Goal: Task Accomplishment & Management: Use online tool/utility

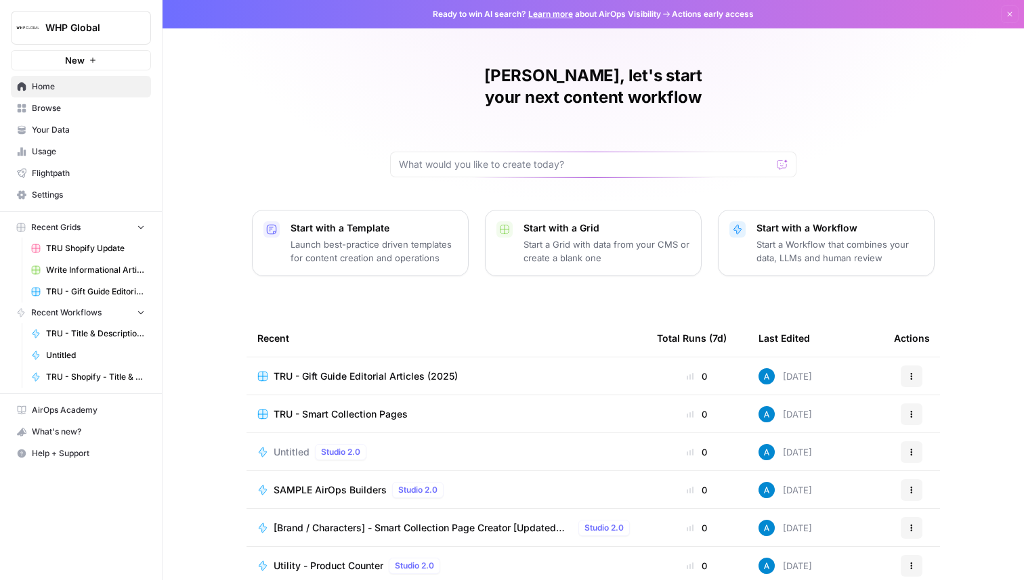
click at [103, 111] on span "Browse" at bounding box center [88, 108] width 113 height 12
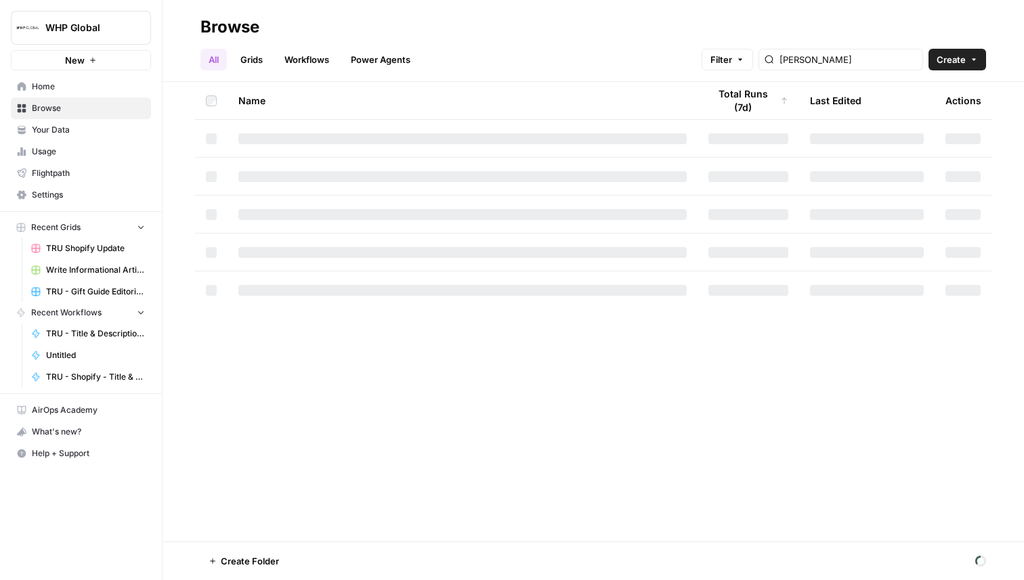
click at [109, 28] on span "WHP Global" at bounding box center [86, 28] width 82 height 14
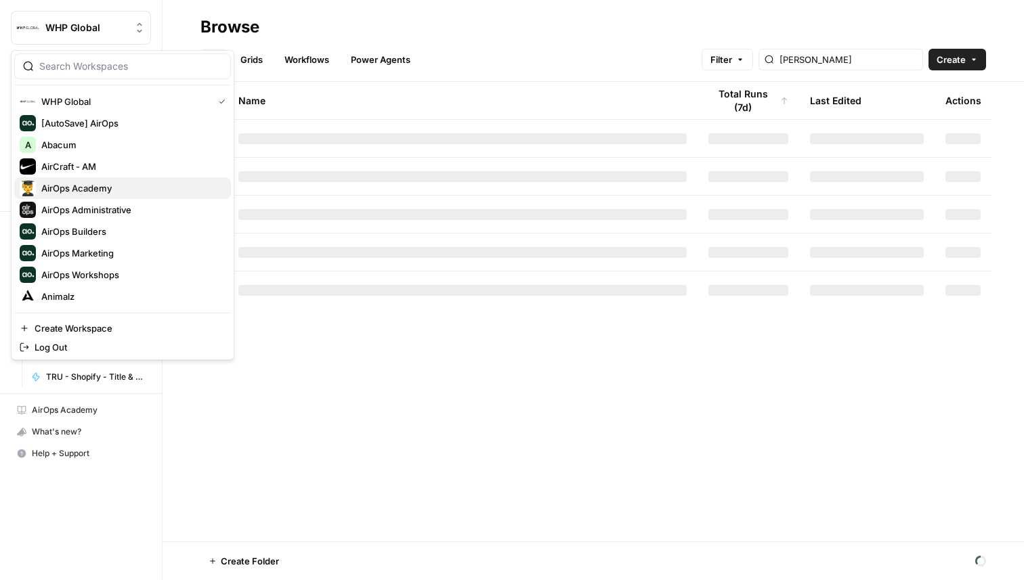
click at [91, 184] on span "AirOps Academy" at bounding box center [130, 188] width 179 height 14
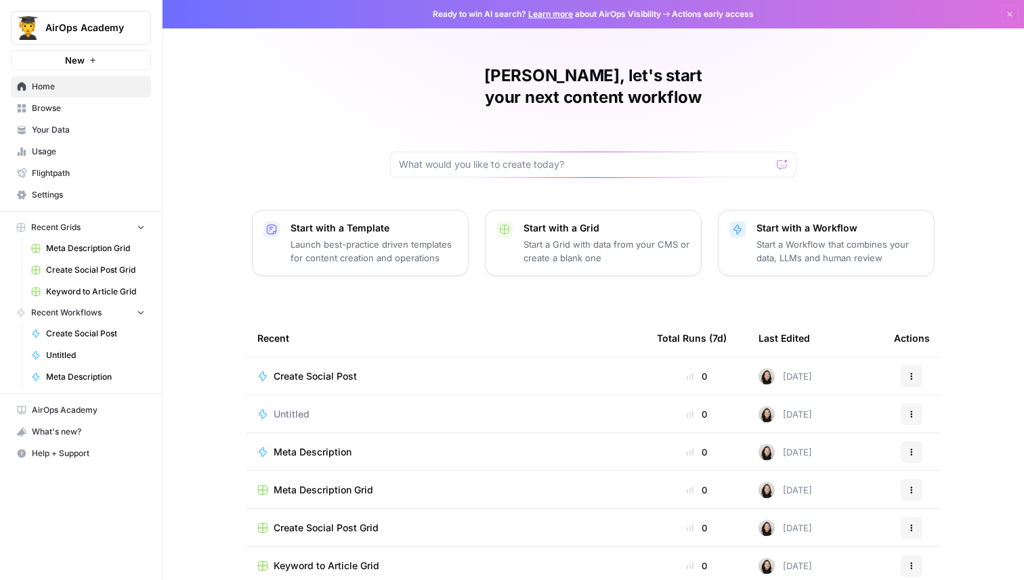
scroll to position [43, 0]
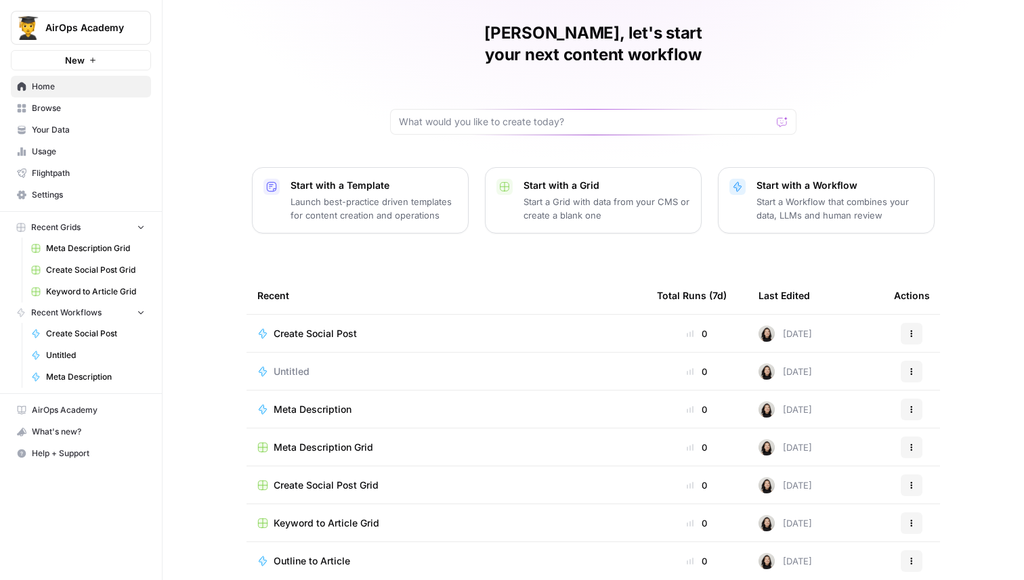
click at [335, 327] on span "Create Social Post" at bounding box center [315, 334] width 83 height 14
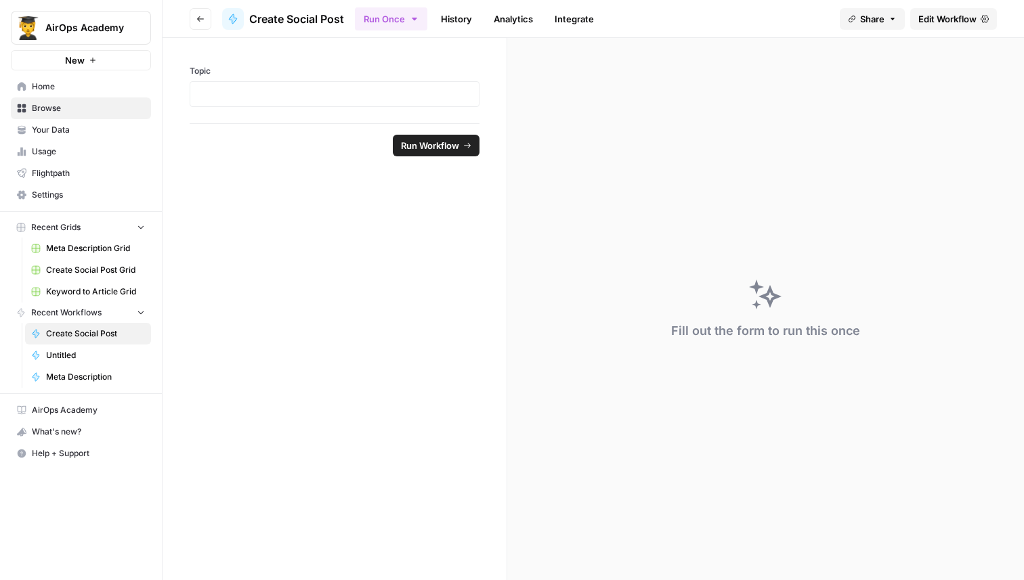
click at [966, 13] on span "Edit Workflow" at bounding box center [947, 19] width 58 height 14
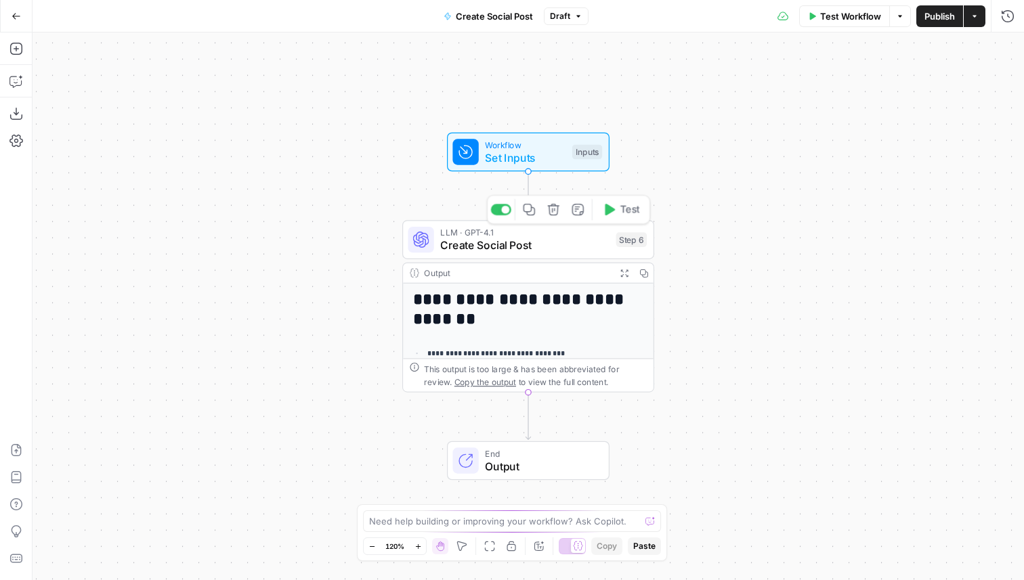
click at [551, 249] on span "Create Social Post" at bounding box center [524, 246] width 169 height 16
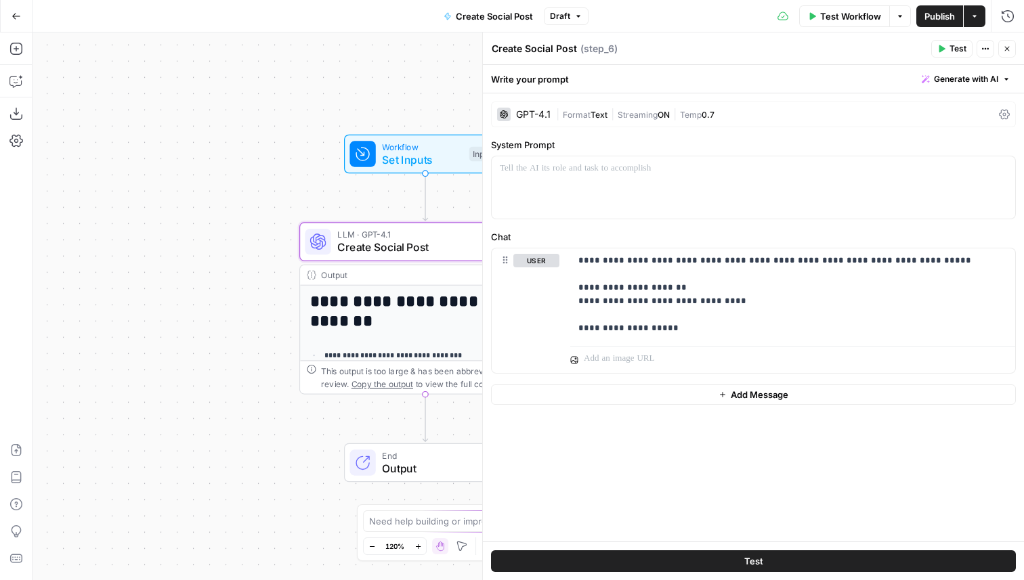
drag, startPoint x: 286, startPoint y: 370, endPoint x: 153, endPoint y: 374, distance: 132.8
click at [154, 374] on div "**********" at bounding box center [528, 307] width 991 height 548
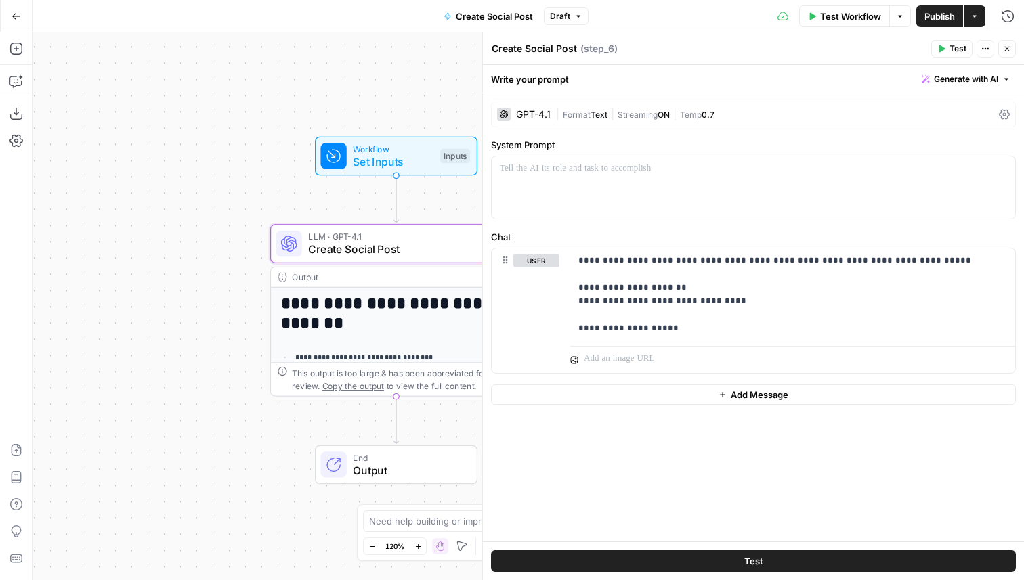
click at [1006, 52] on icon "button" at bounding box center [1007, 49] width 8 height 8
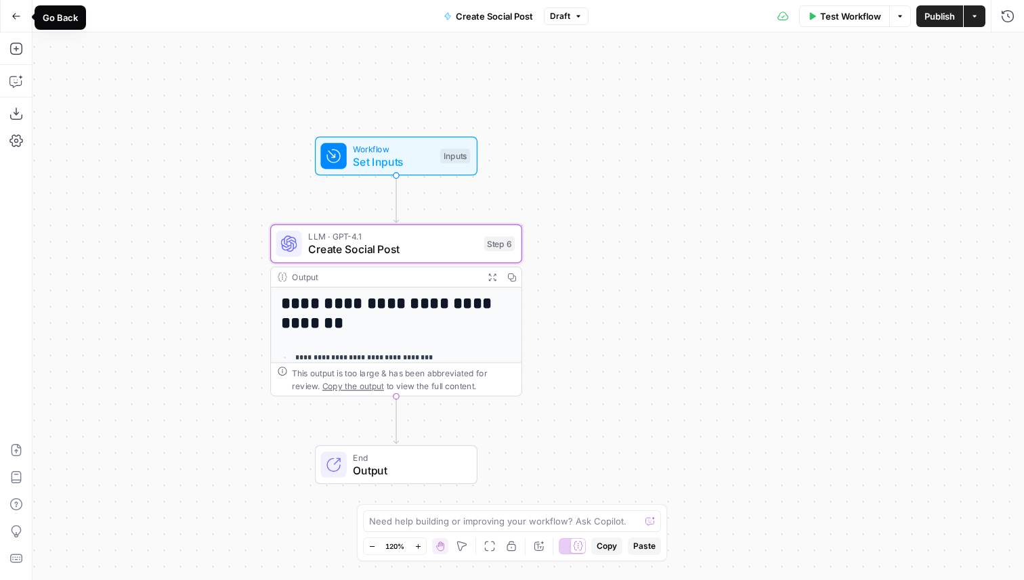
click at [20, 15] on icon "button" at bounding box center [16, 16] width 9 height 9
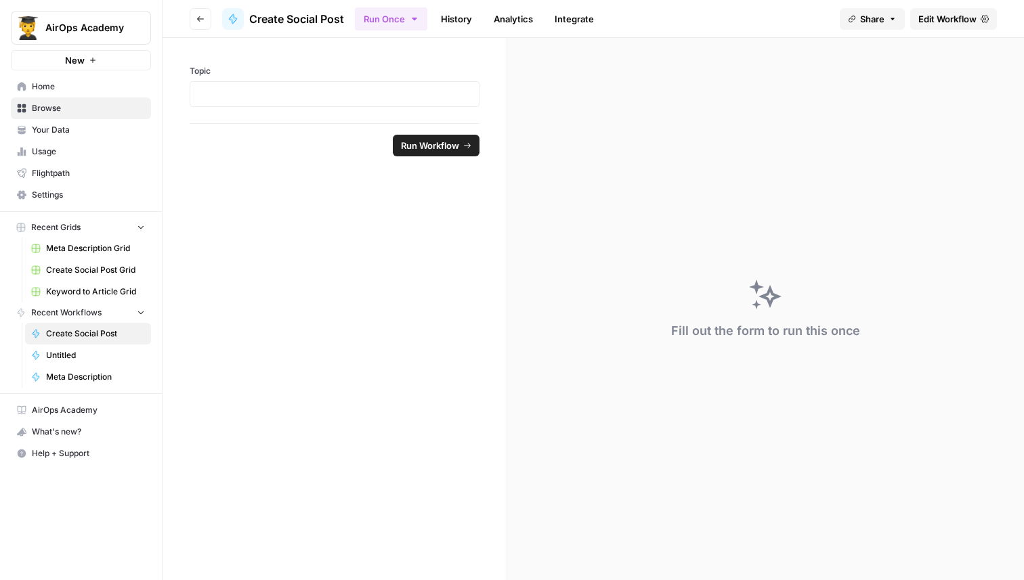
click at [97, 86] on span "Home" at bounding box center [88, 87] width 113 height 12
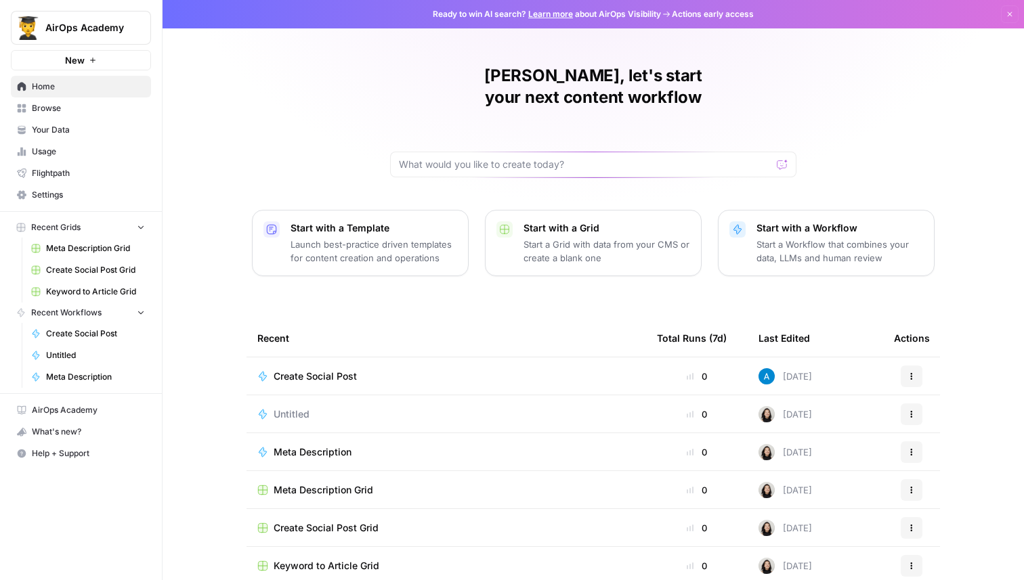
click at [321, 370] on span "Create Social Post" at bounding box center [315, 377] width 83 height 14
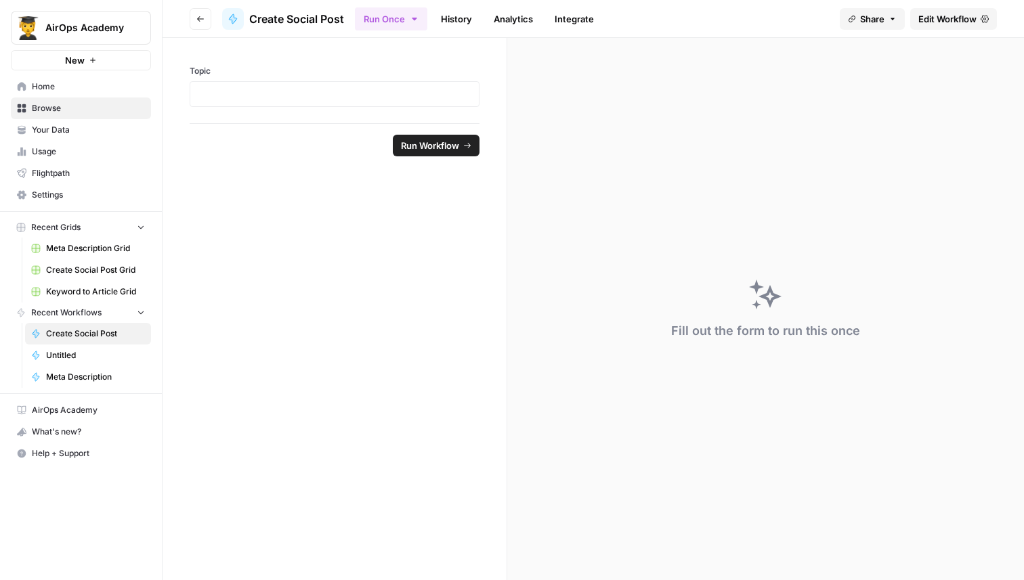
click at [199, 12] on button "Go back" at bounding box center [201, 19] width 22 height 22
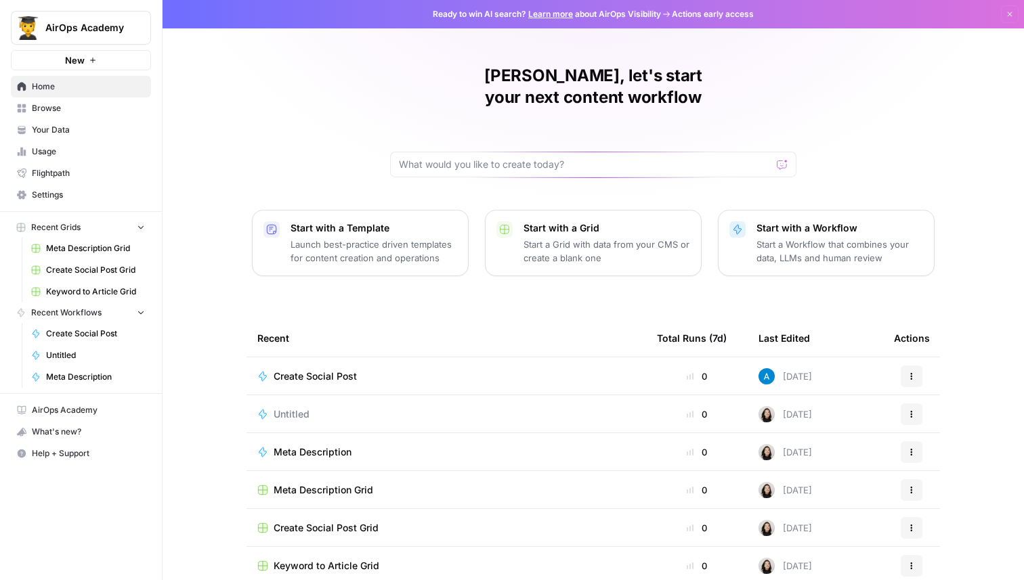
click at [916, 366] on button "Actions" at bounding box center [912, 377] width 22 height 22
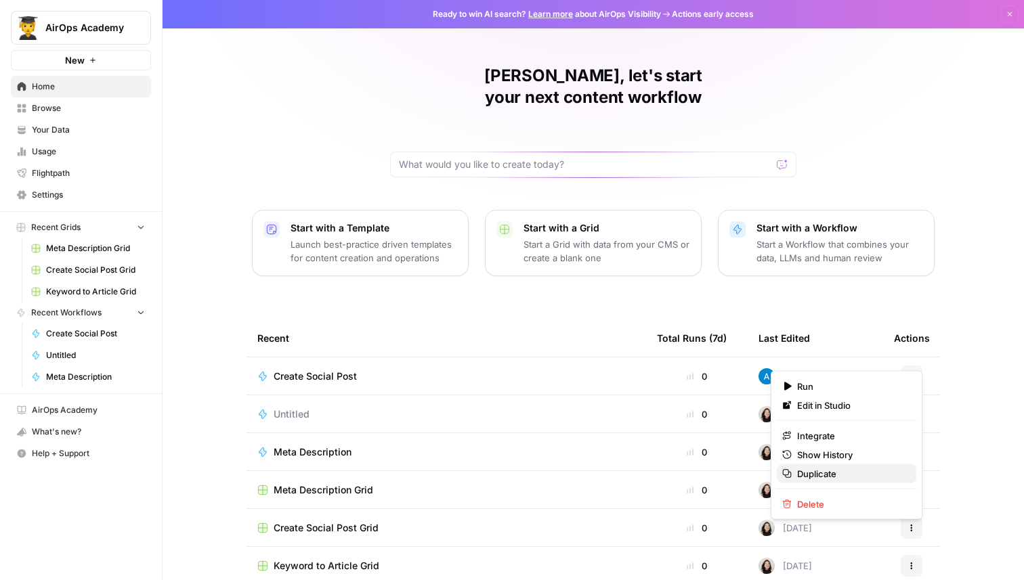
click at [852, 475] on span "Duplicate" at bounding box center [851, 474] width 108 height 14
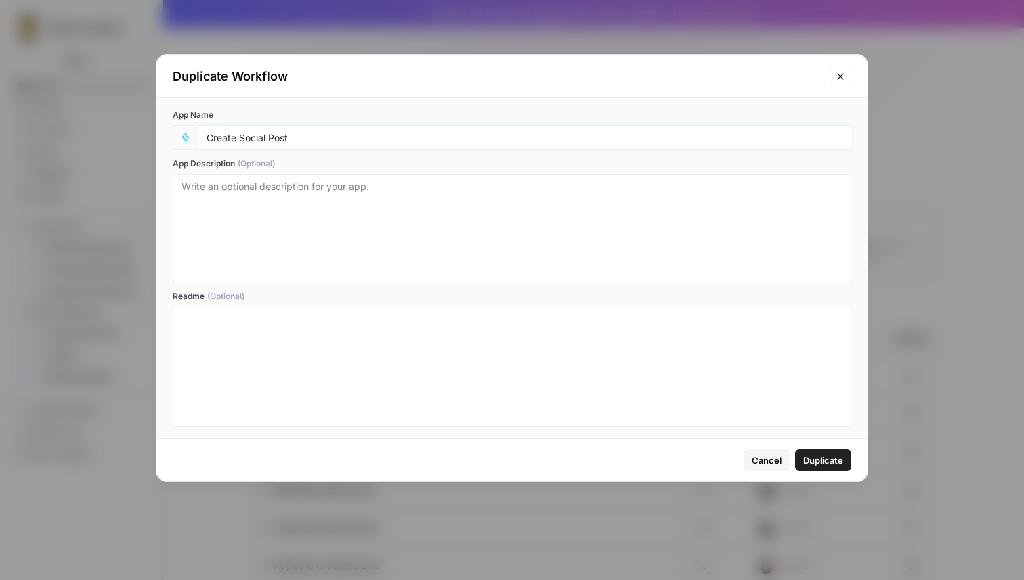
click at [406, 141] on input "Create Social Post" at bounding box center [525, 137] width 636 height 12
type input "Create Social Post (AirOps)"
click at [817, 460] on span "Duplicate" at bounding box center [823, 461] width 40 height 14
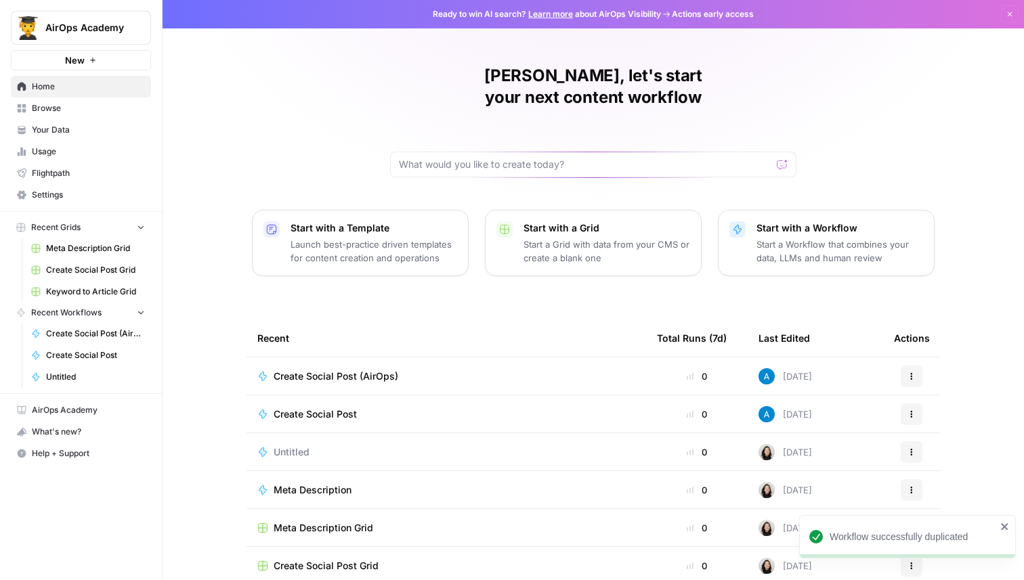
click at [360, 370] on span "Create Social Post (AirOps)" at bounding box center [336, 377] width 125 height 14
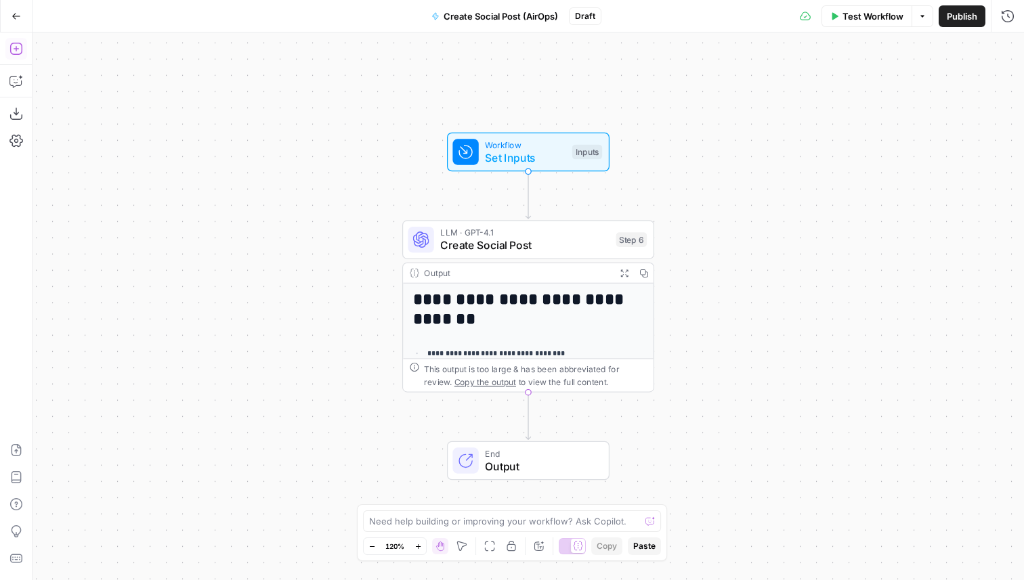
click at [14, 51] on icon "button" at bounding box center [16, 49] width 14 height 14
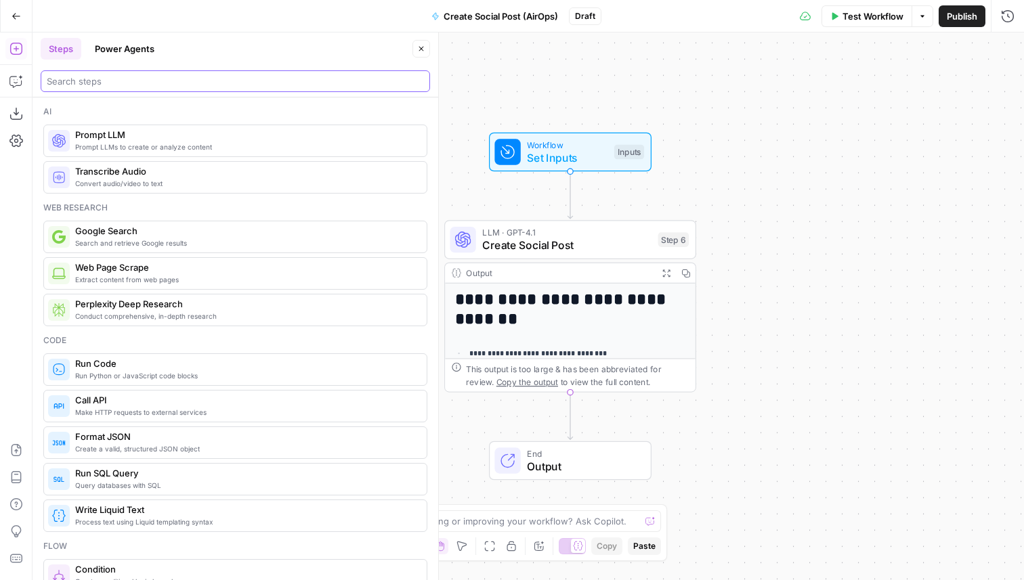
click at [99, 75] on input "search" at bounding box center [235, 81] width 377 height 14
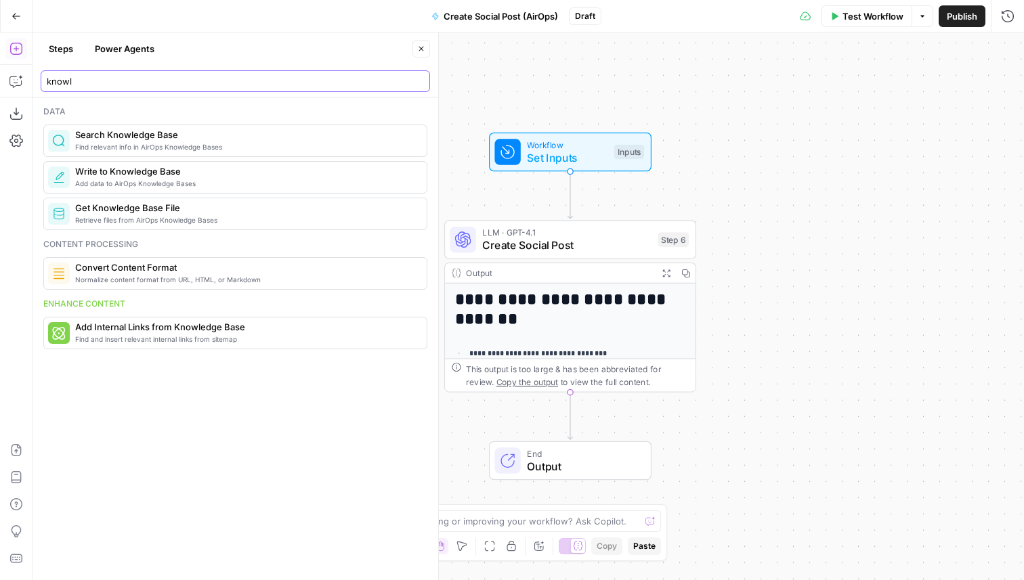
type input "knowl"
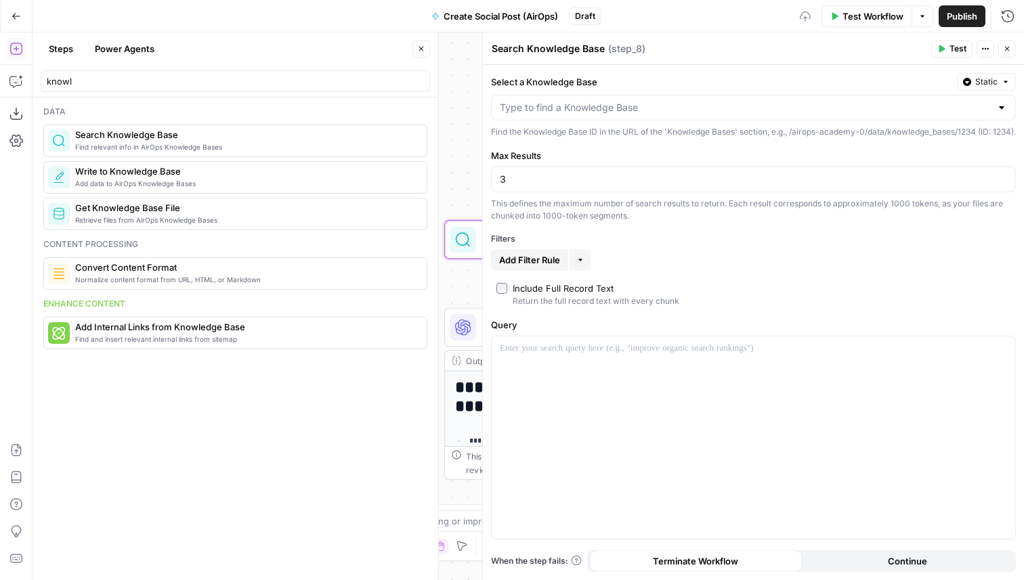
click at [420, 53] on button "Close" at bounding box center [421, 49] width 18 height 18
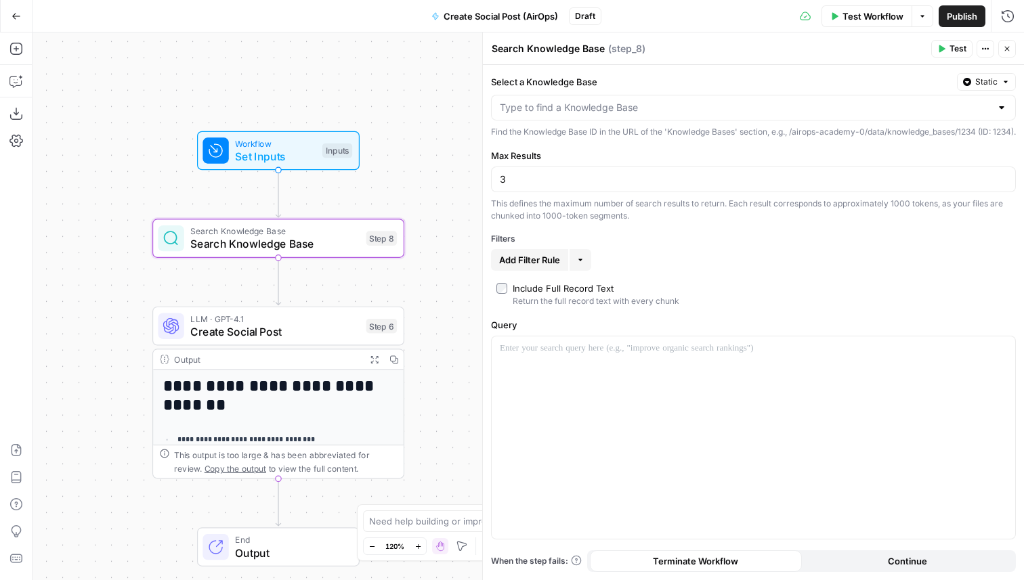
drag, startPoint x: 387, startPoint y: 270, endPoint x: 88, endPoint y: 261, distance: 298.8
click at [89, 261] on div "**********" at bounding box center [528, 307] width 991 height 548
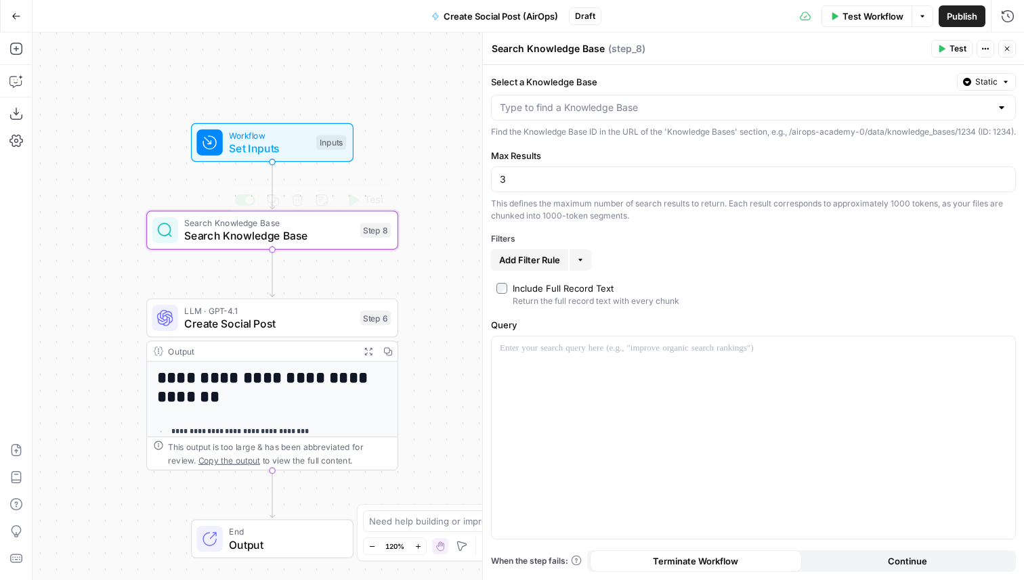
click at [599, 118] on div at bounding box center [753, 108] width 525 height 26
click at [693, 75] on label "Select a Knowledge Base" at bounding box center [721, 82] width 460 height 14
click at [693, 101] on input "Select a Knowledge Base" at bounding box center [745, 108] width 491 height 14
click at [763, 39] on header "Search Knowledge Base Search Knowledge Base ( step_8 ) Test Actions Close" at bounding box center [753, 49] width 541 height 33
click at [499, 302] on label "Include Full Record Text Return the full record text with every chunk" at bounding box center [753, 295] width 514 height 26
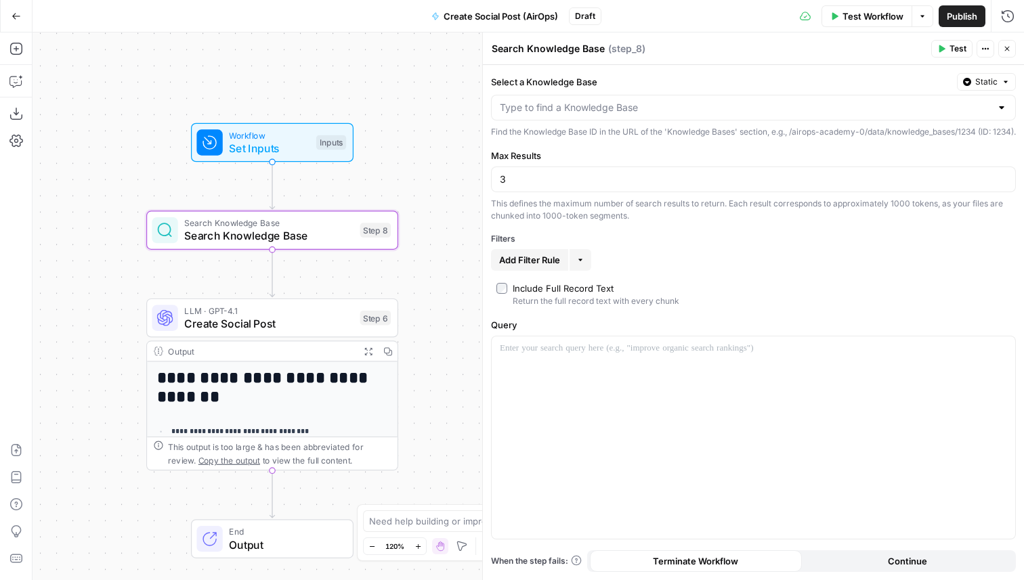
copy label "Include Full Record Text Return the full record text with every chunk"
click at [1007, 51] on icon "button" at bounding box center [1007, 49] width 8 height 8
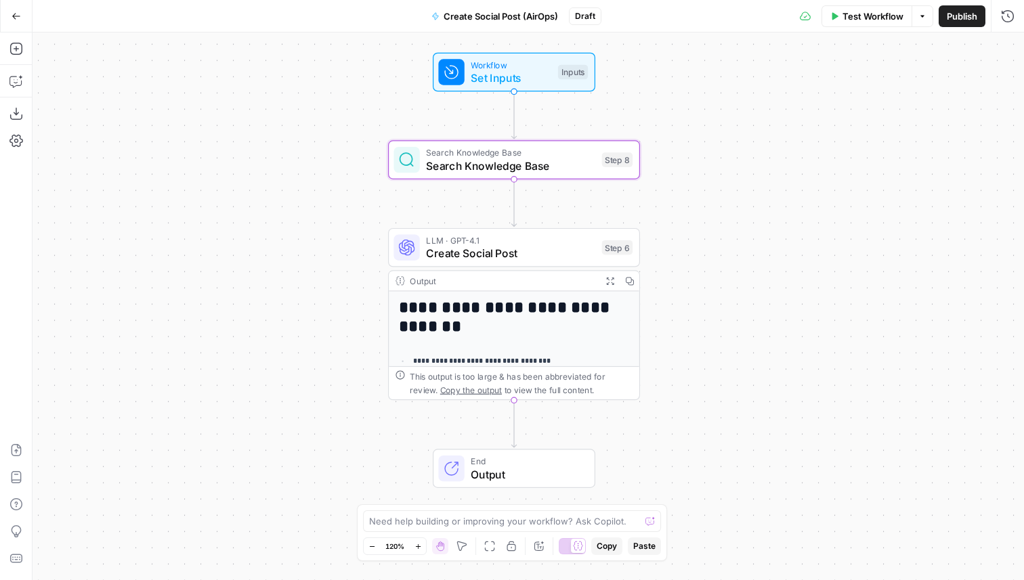
drag, startPoint x: 527, startPoint y: 270, endPoint x: 768, endPoint y: 198, distance: 251.3
click at [769, 198] on div "**********" at bounding box center [528, 307] width 991 height 548
click at [12, 54] on icon "button" at bounding box center [15, 49] width 12 height 12
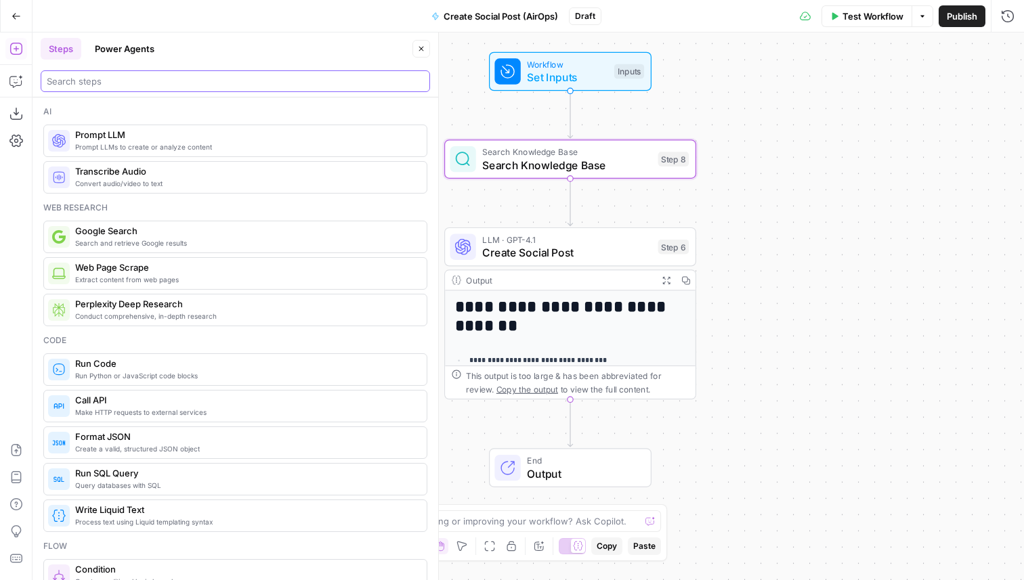
click at [85, 79] on input "search" at bounding box center [235, 81] width 377 height 14
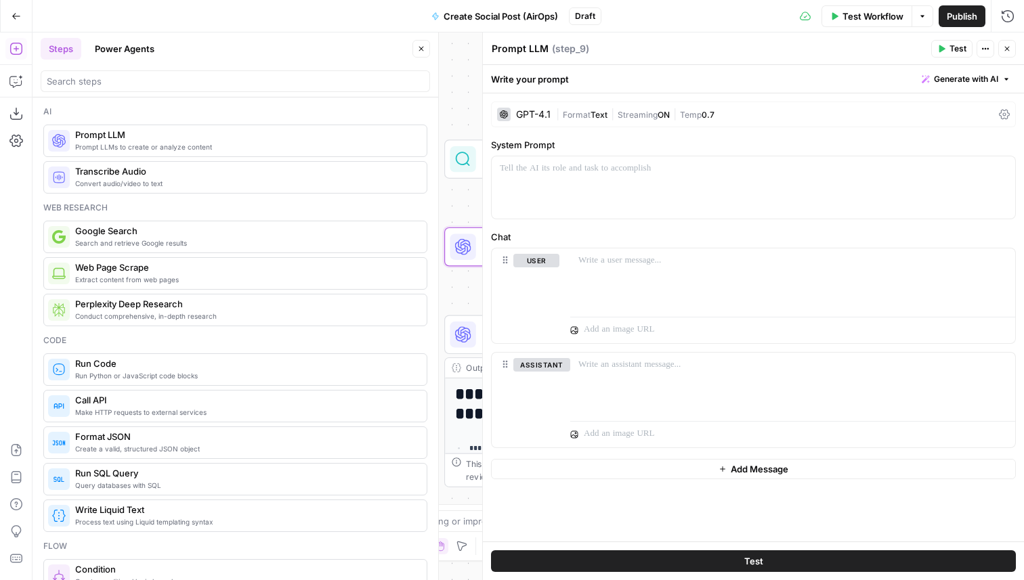
click at [423, 51] on icon "button" at bounding box center [421, 49] width 8 height 8
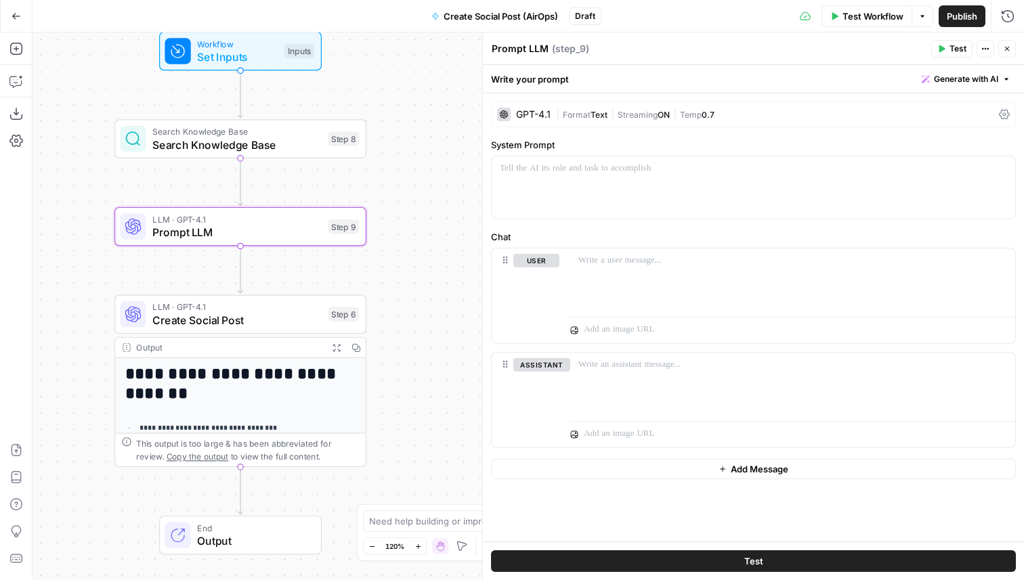
drag, startPoint x: 360, startPoint y: 252, endPoint x: 30, endPoint y: 232, distance: 330.4
click at [30, 232] on div "**********" at bounding box center [512, 307] width 1024 height 548
click at [650, 267] on p at bounding box center [792, 261] width 429 height 14
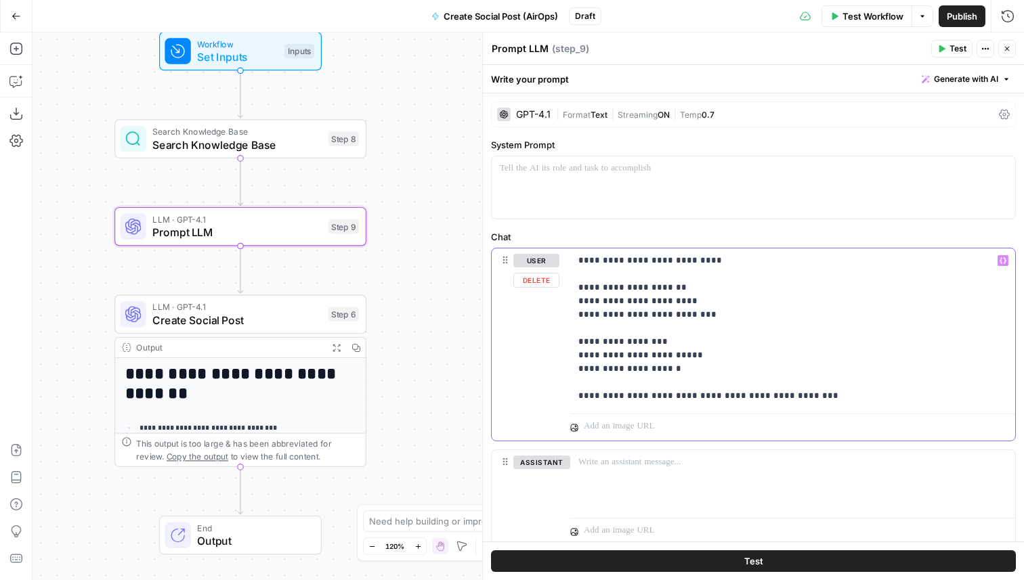
click at [653, 263] on p "**********" at bounding box center [792, 328] width 429 height 149
click at [620, 186] on div at bounding box center [753, 187] width 523 height 62
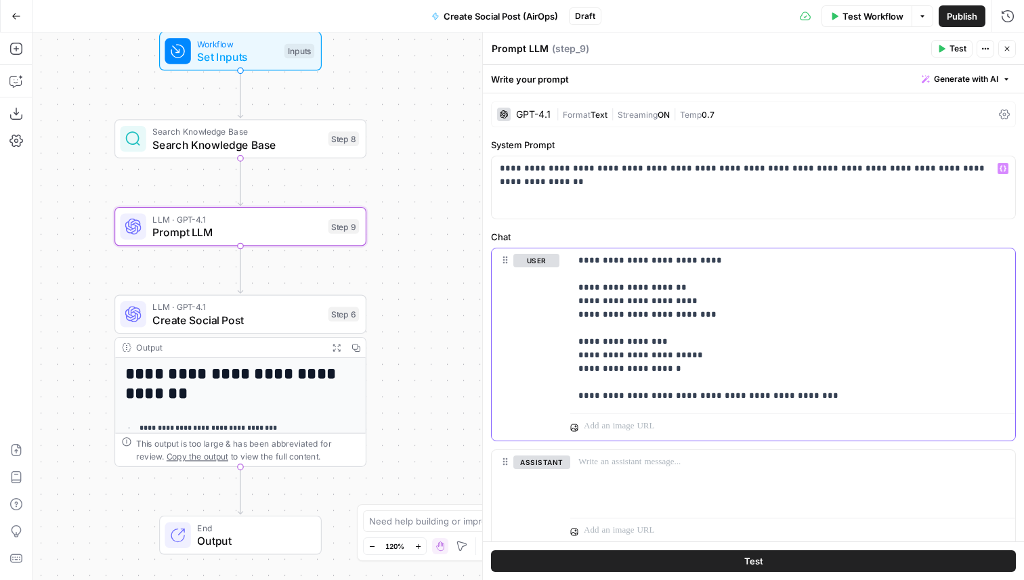
click at [618, 324] on p "**********" at bounding box center [792, 328] width 429 height 149
click at [578, 262] on p "**********" at bounding box center [792, 328] width 429 height 149
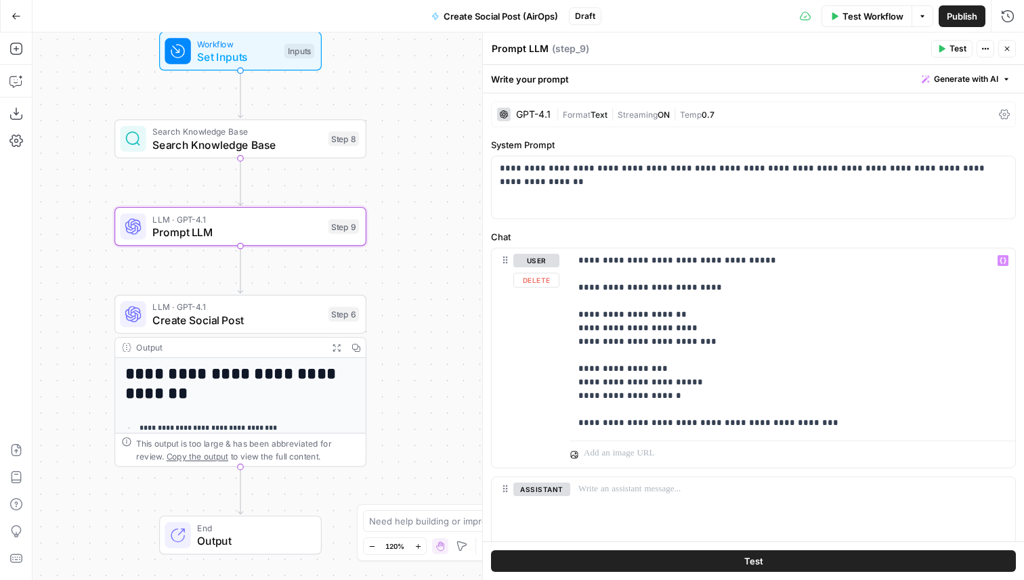
click at [618, 240] on label "Chat" at bounding box center [753, 237] width 525 height 14
click at [580, 258] on p "**********" at bounding box center [792, 342] width 429 height 176
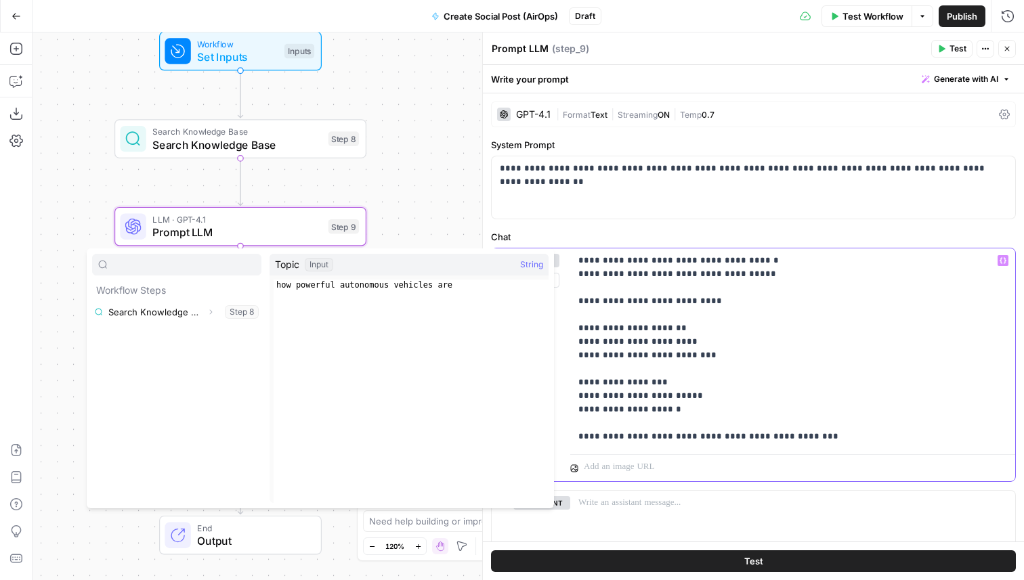
click at [756, 267] on p "**********" at bounding box center [792, 349] width 429 height 190
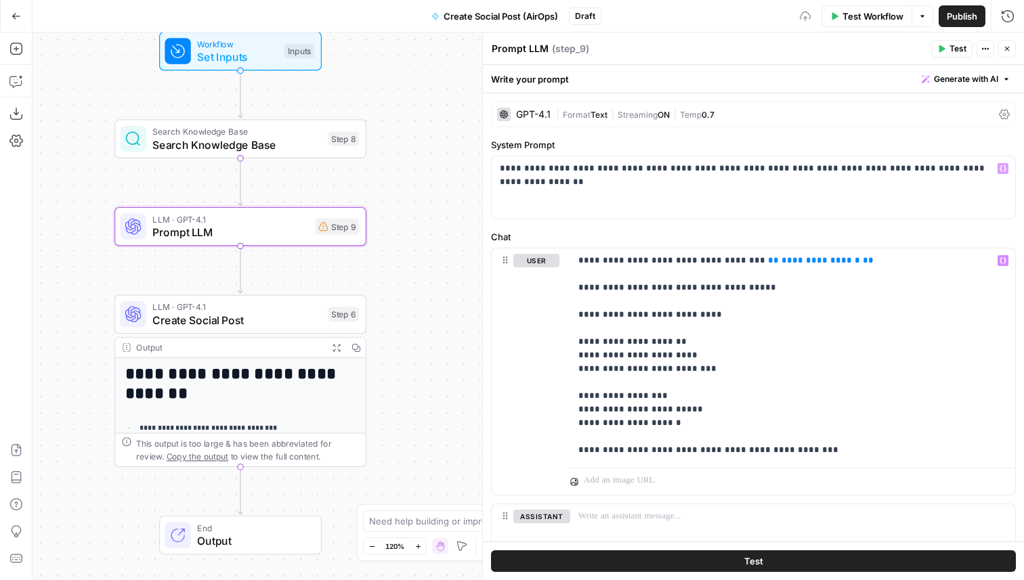
click at [660, 237] on label "Chat" at bounding box center [753, 237] width 525 height 14
click at [267, 60] on span "Set Inputs" at bounding box center [237, 57] width 81 height 16
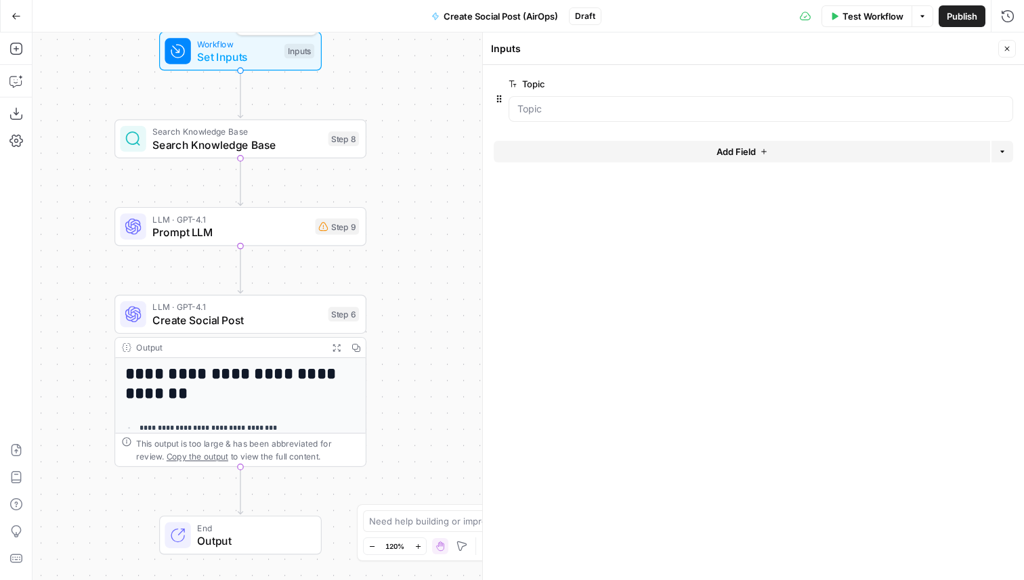
click at [644, 152] on button "Add Field" at bounding box center [742, 152] width 496 height 22
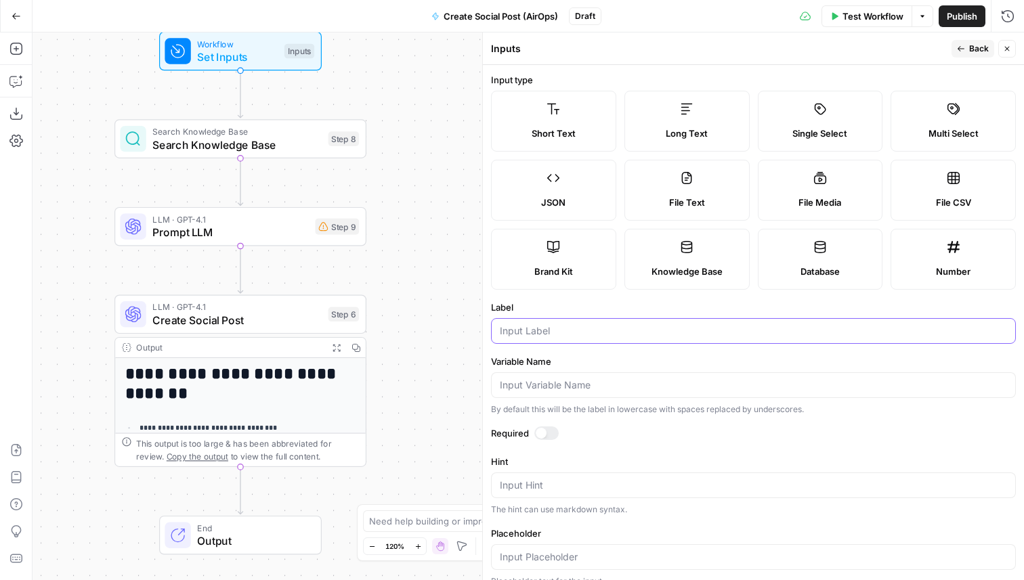
click at [572, 326] on input "Label" at bounding box center [753, 331] width 507 height 14
type input "Product Features"
click at [966, 47] on button "Back" at bounding box center [972, 49] width 43 height 18
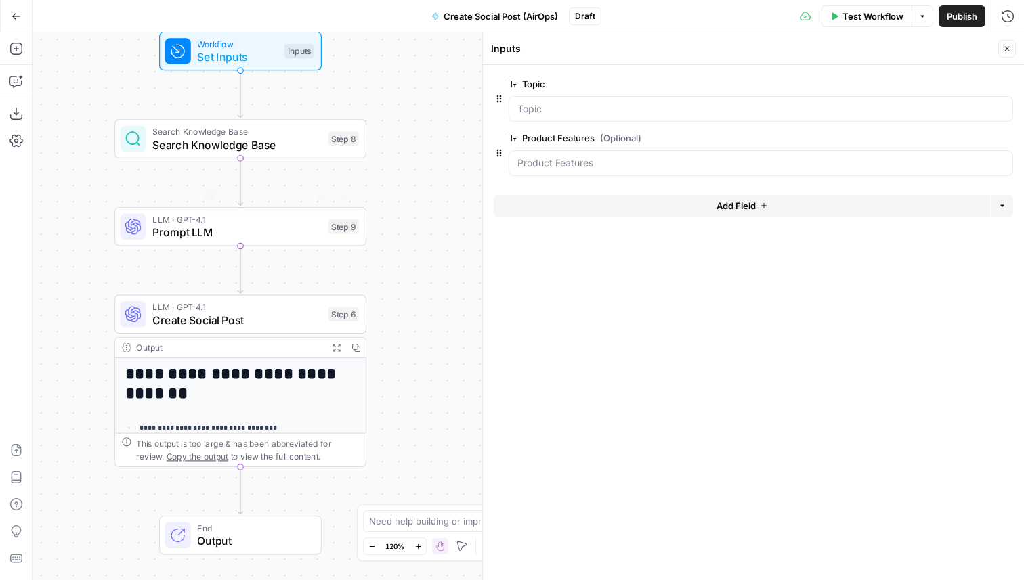
click at [264, 244] on div "LLM · GPT-4.1 Prompt LLM Step 9 Copy step Delete step Add Note Test" at bounding box center [240, 226] width 252 height 39
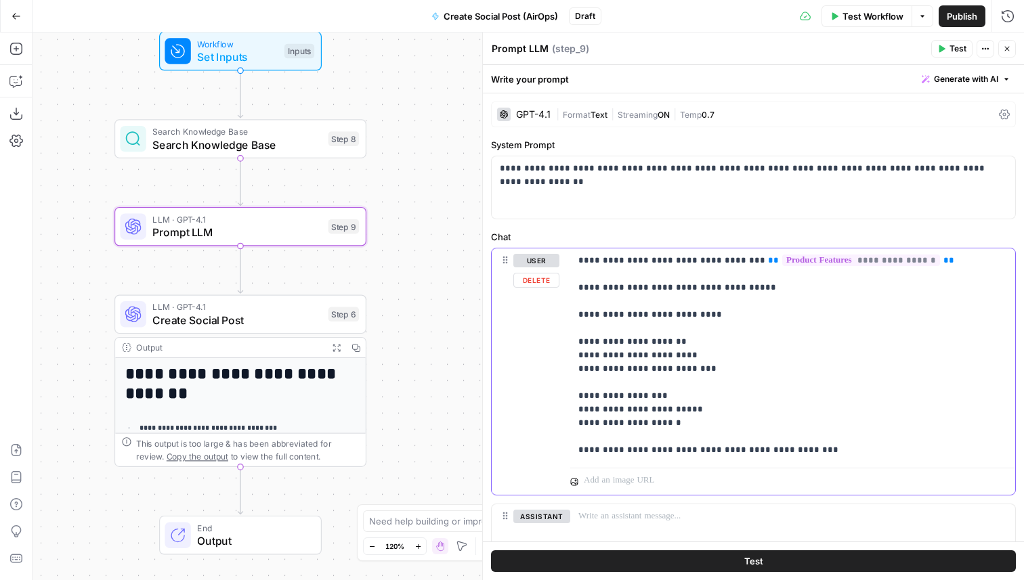
click at [668, 397] on p "**********" at bounding box center [792, 355] width 429 height 203
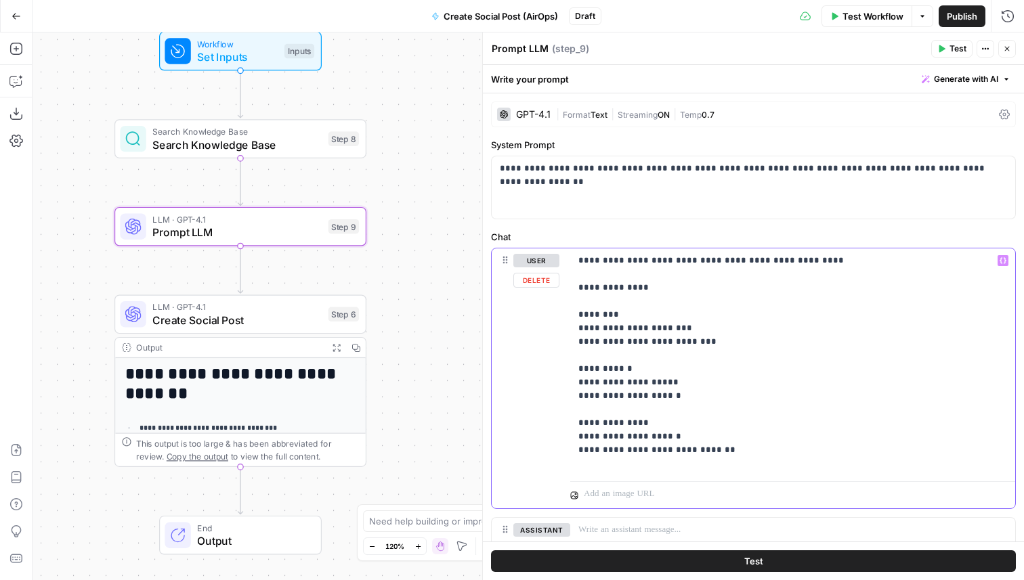
drag, startPoint x: 656, startPoint y: 262, endPoint x: 572, endPoint y: 263, distance: 84.6
click at [572, 263] on div "**********" at bounding box center [792, 363] width 445 height 228
click at [689, 230] on div "**********" at bounding box center [753, 372] width 541 height 559
click at [1007, 46] on icon "button" at bounding box center [1007, 49] width 8 height 8
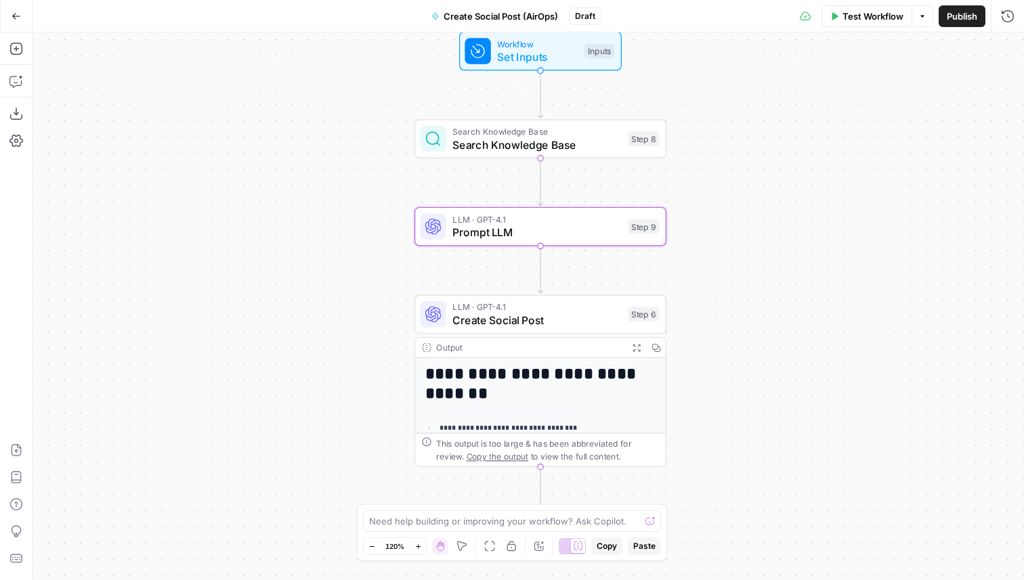
drag, startPoint x: 669, startPoint y: 172, endPoint x: 848, endPoint y: 172, distance: 178.8
click at [848, 172] on div "**********" at bounding box center [528, 307] width 991 height 548
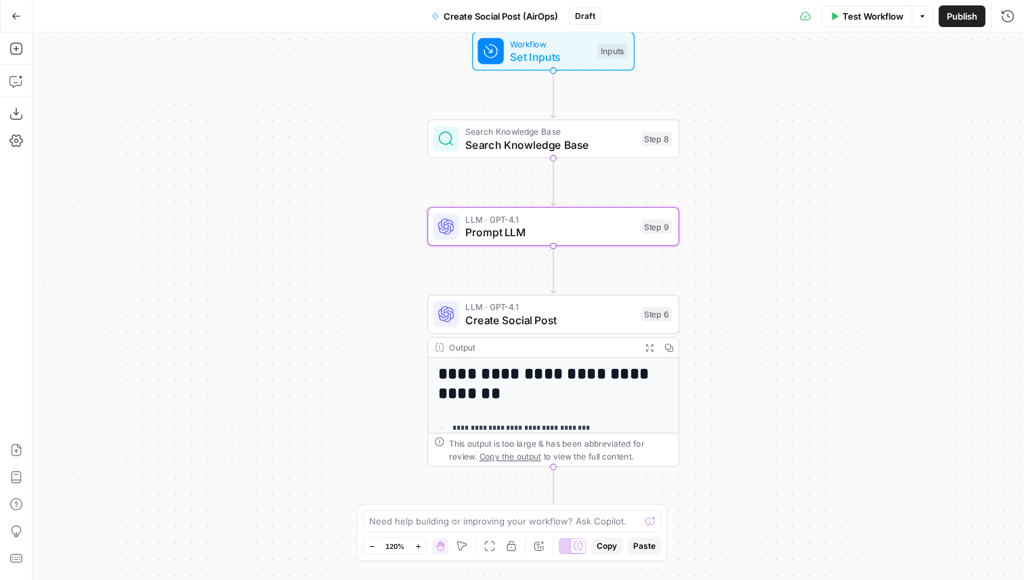
click at [8, 47] on button "Add Steps" at bounding box center [16, 49] width 22 height 22
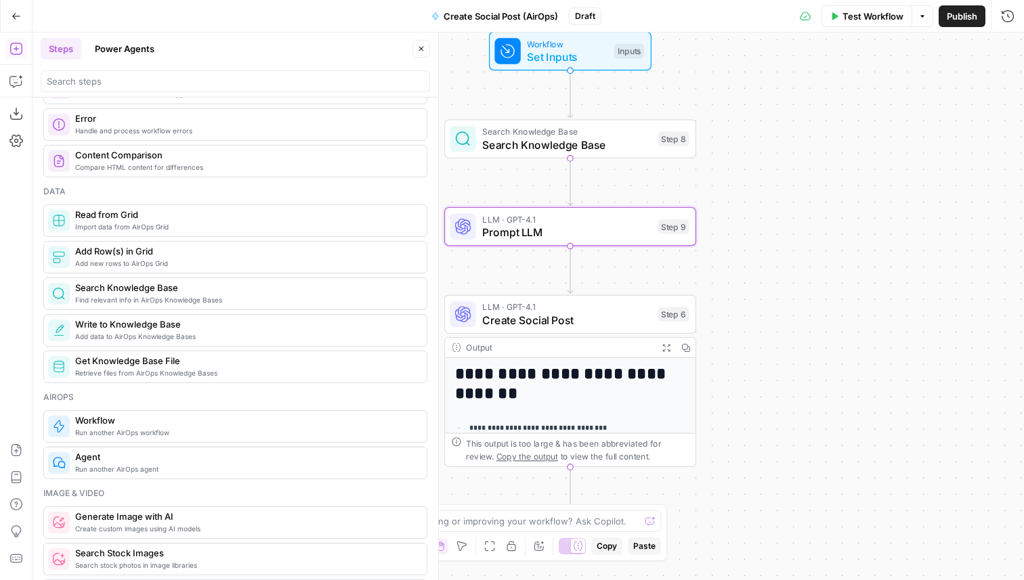
scroll to position [570, 0]
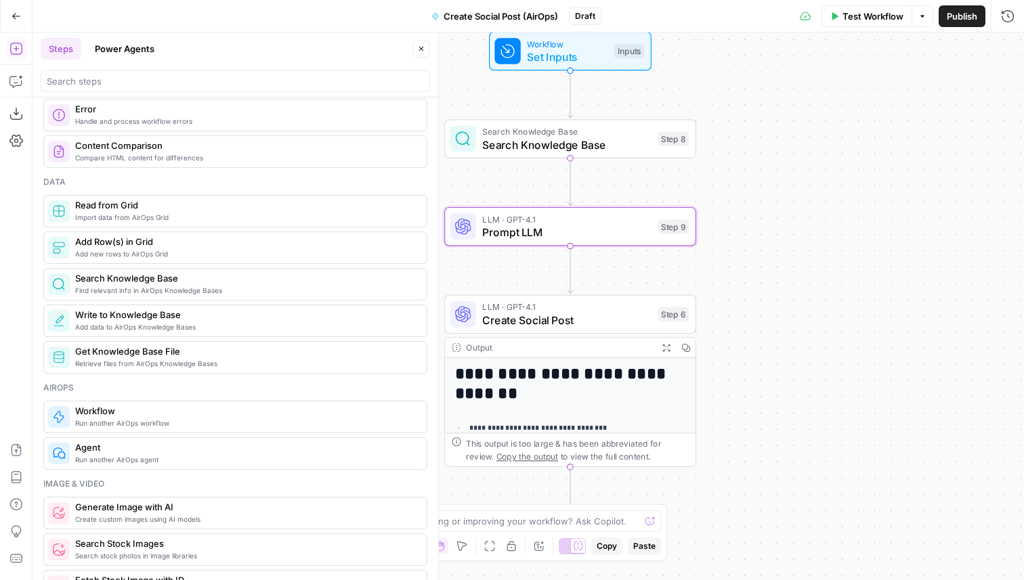
click at [582, 146] on span "Search Knowledge Base" at bounding box center [566, 145] width 169 height 16
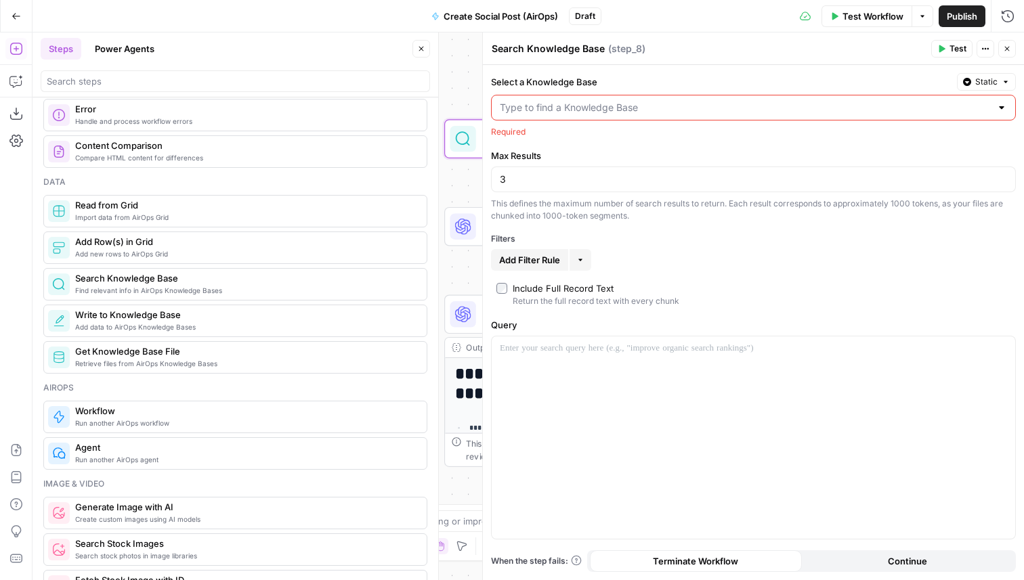
click at [707, 106] on input "Select a Knowledge Base" at bounding box center [745, 108] width 491 height 14
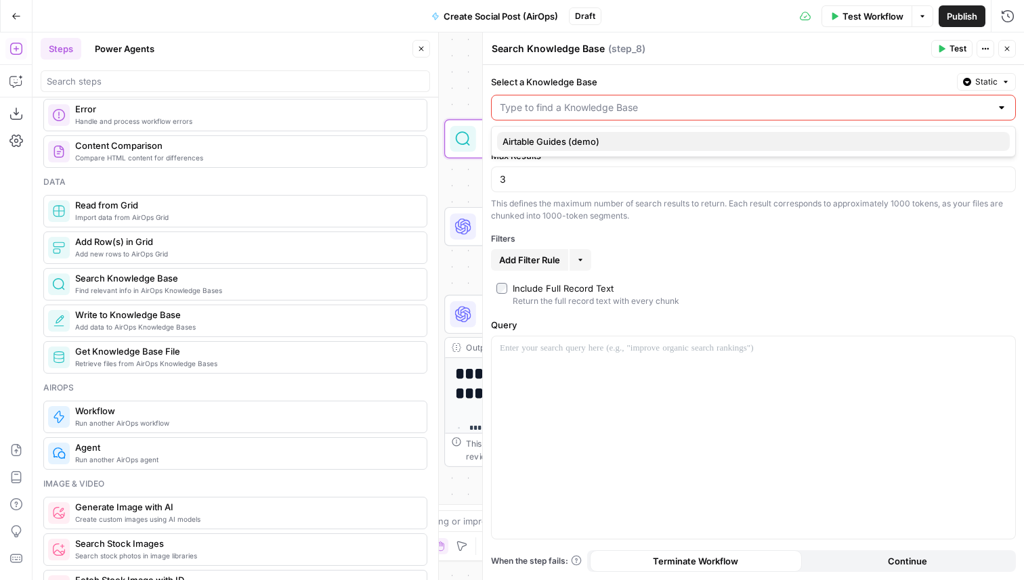
click at [669, 133] on button "Airtable Guides (demo)" at bounding box center [753, 141] width 513 height 19
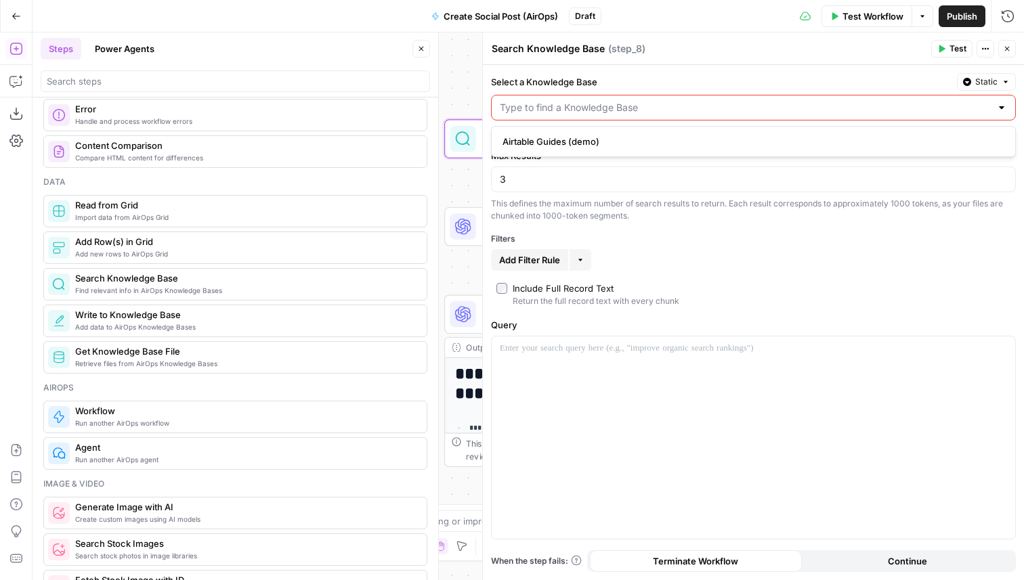
type input "Airtable Guides (demo)"
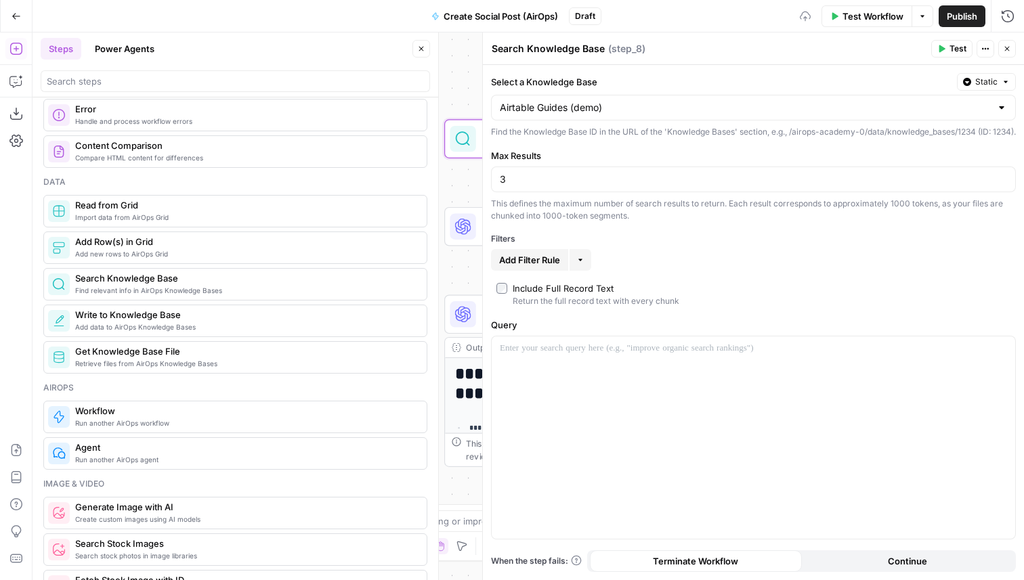
click at [960, 41] on button "Test" at bounding box center [951, 49] width 41 height 18
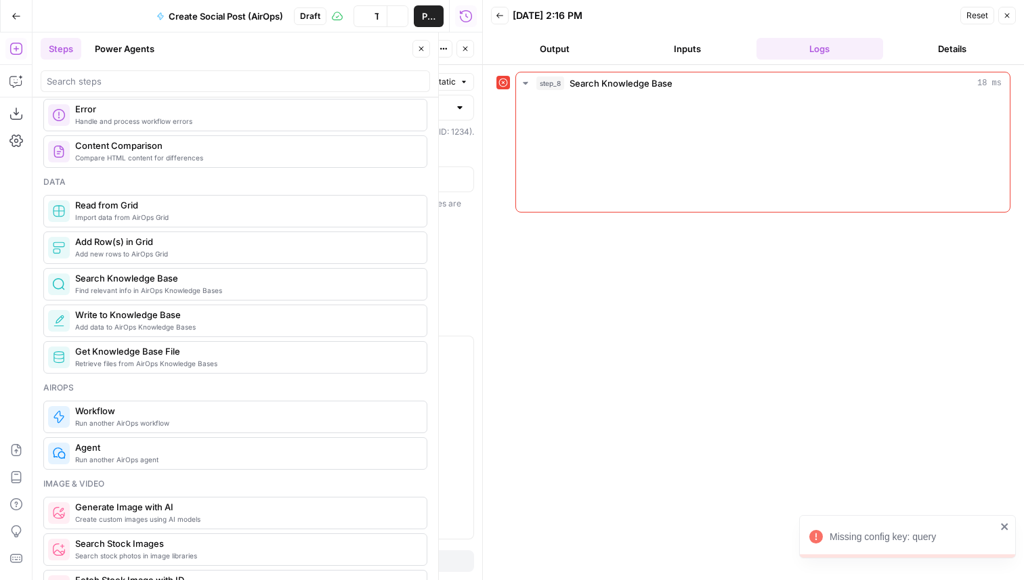
click at [422, 48] on icon "button" at bounding box center [421, 49] width 8 height 8
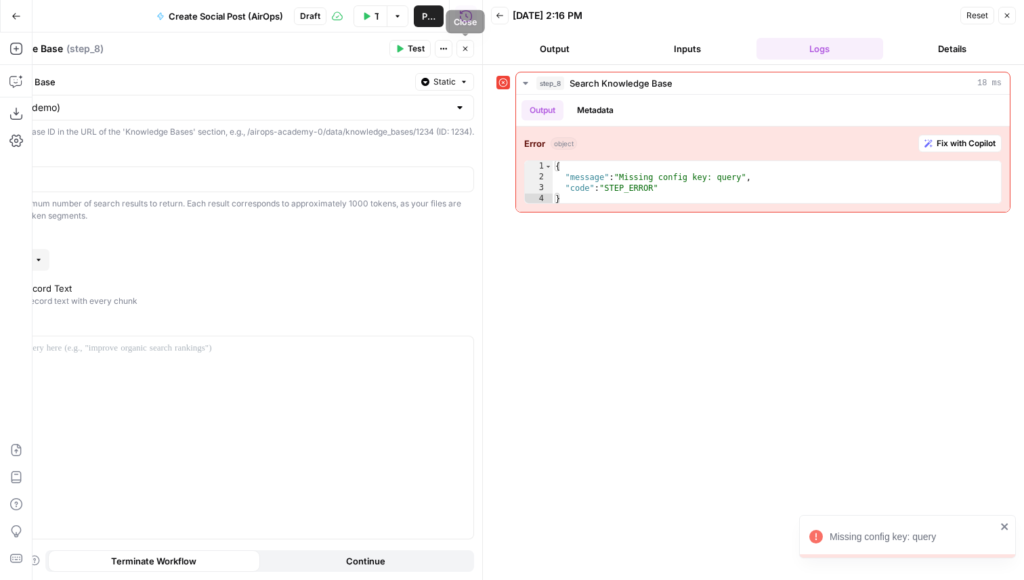
click at [468, 46] on icon "button" at bounding box center [465, 49] width 8 height 8
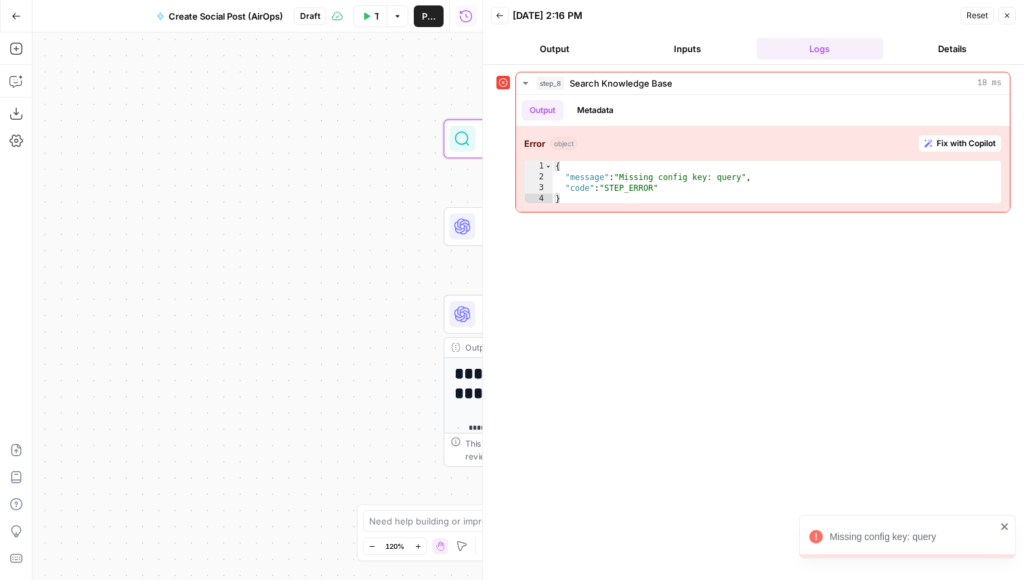
drag, startPoint x: 398, startPoint y: 236, endPoint x: 37, endPoint y: 257, distance: 362.2
click at [37, 257] on div "**********" at bounding box center [258, 307] width 450 height 548
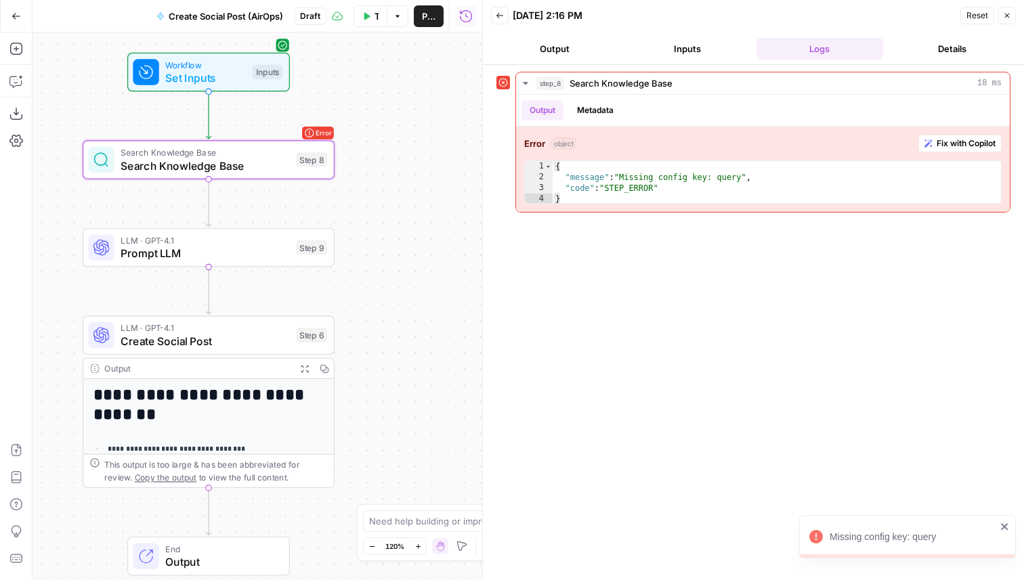
click at [223, 153] on span "Search Knowledge Base" at bounding box center [205, 152] width 169 height 13
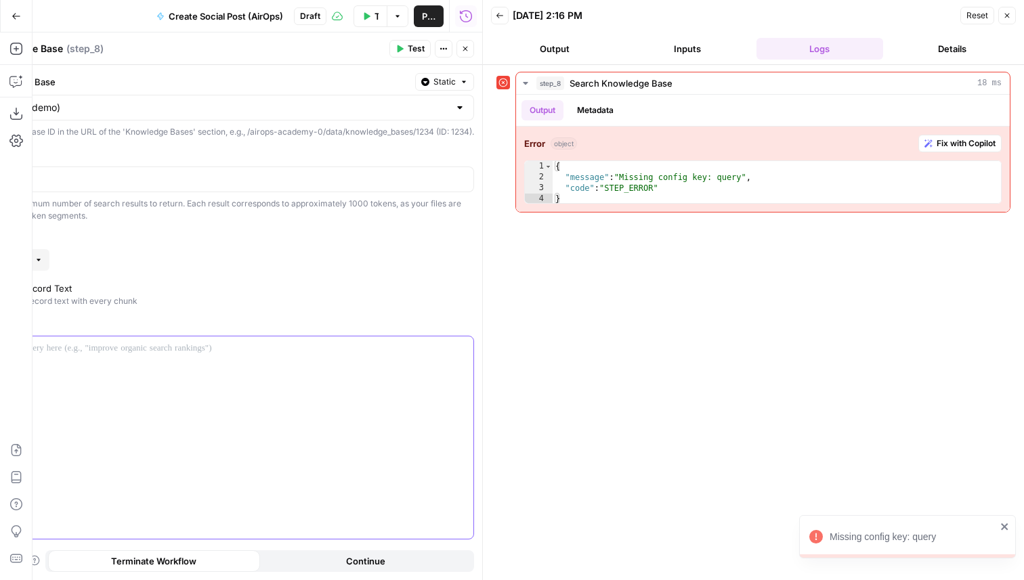
click at [297, 408] on div at bounding box center [211, 438] width 523 height 202
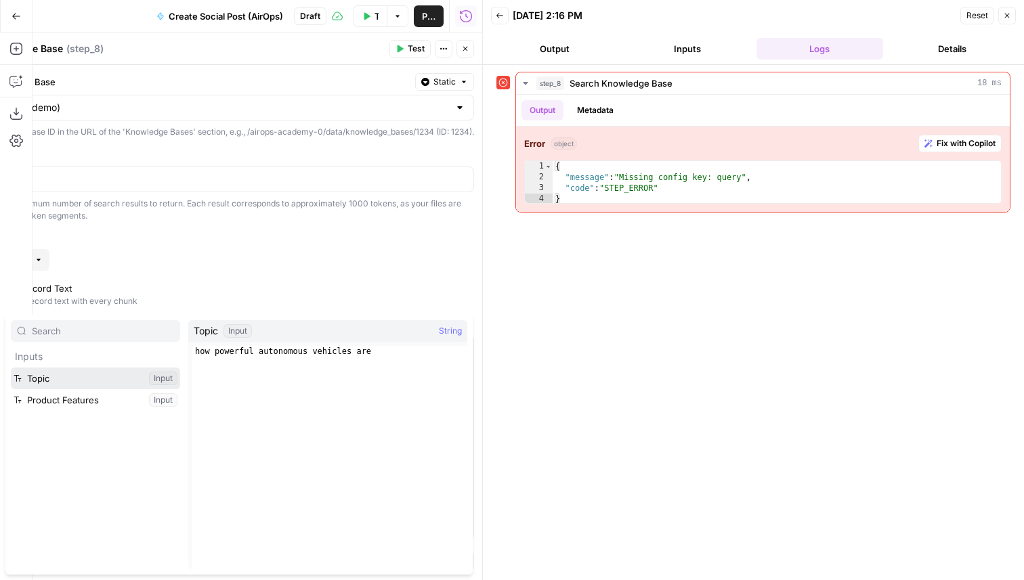
click at [106, 375] on button "Select variable Topic" at bounding box center [95, 379] width 169 height 22
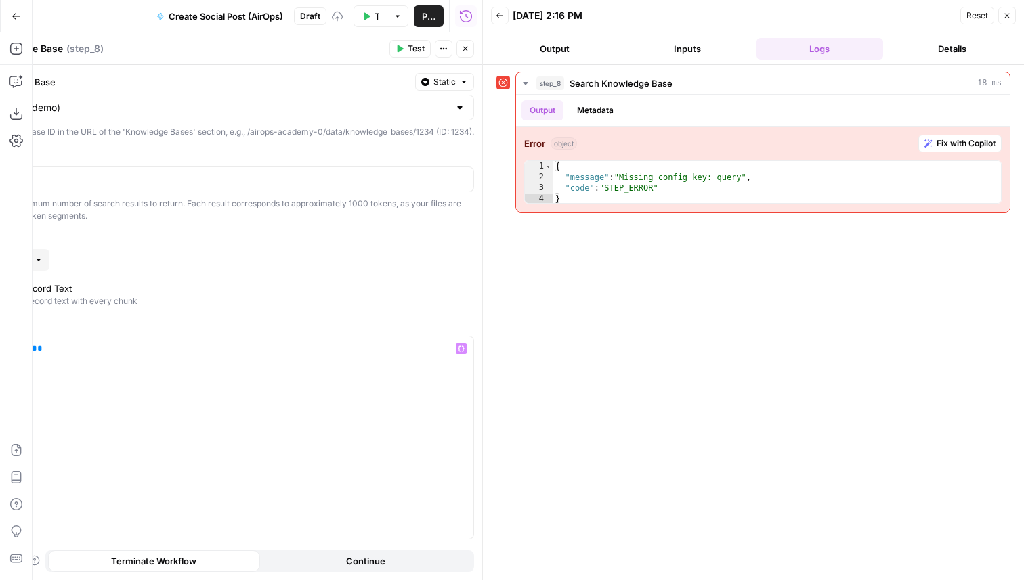
click at [408, 43] on span "Test" at bounding box center [416, 49] width 17 height 12
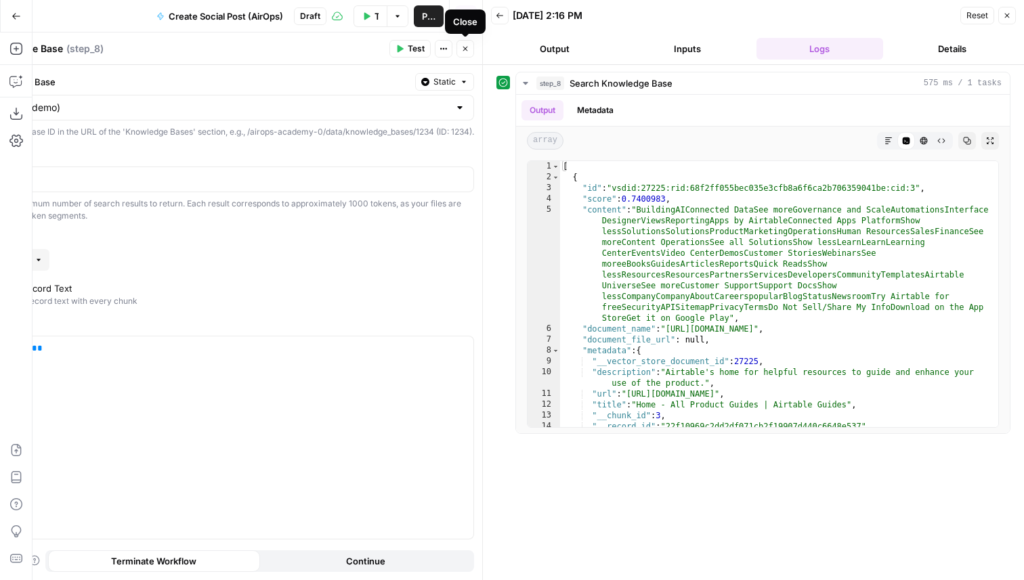
click at [465, 49] on icon "button" at bounding box center [465, 49] width 8 height 8
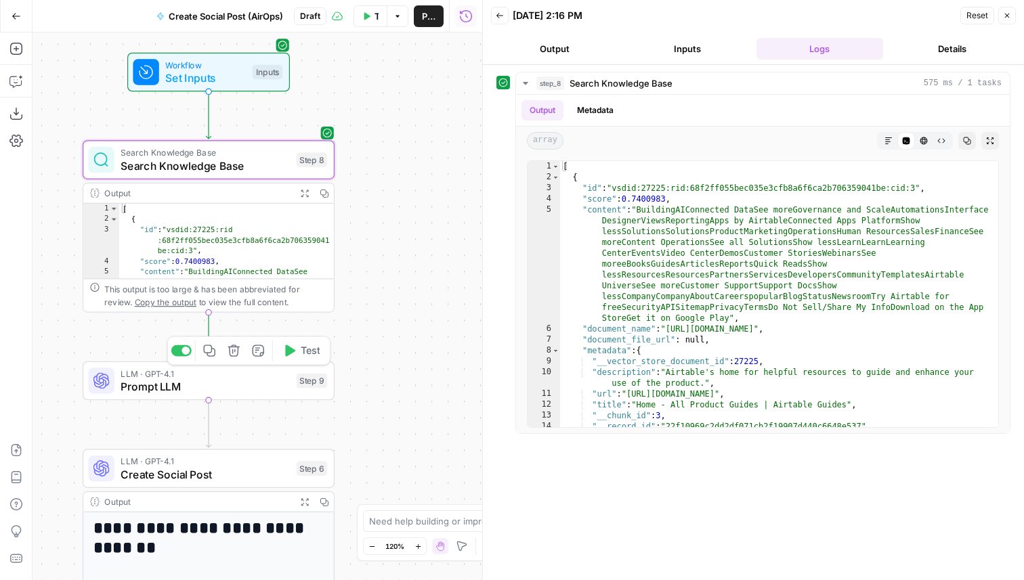
click at [259, 393] on span "Prompt LLM" at bounding box center [205, 387] width 169 height 16
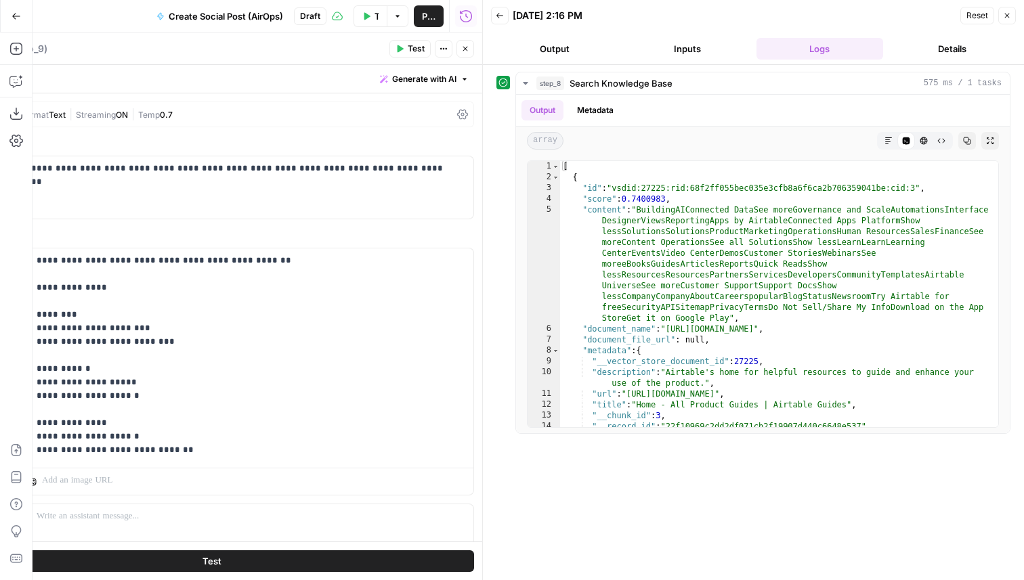
click at [1010, 16] on span "Close" at bounding box center [1010, 16] width 1 height 1
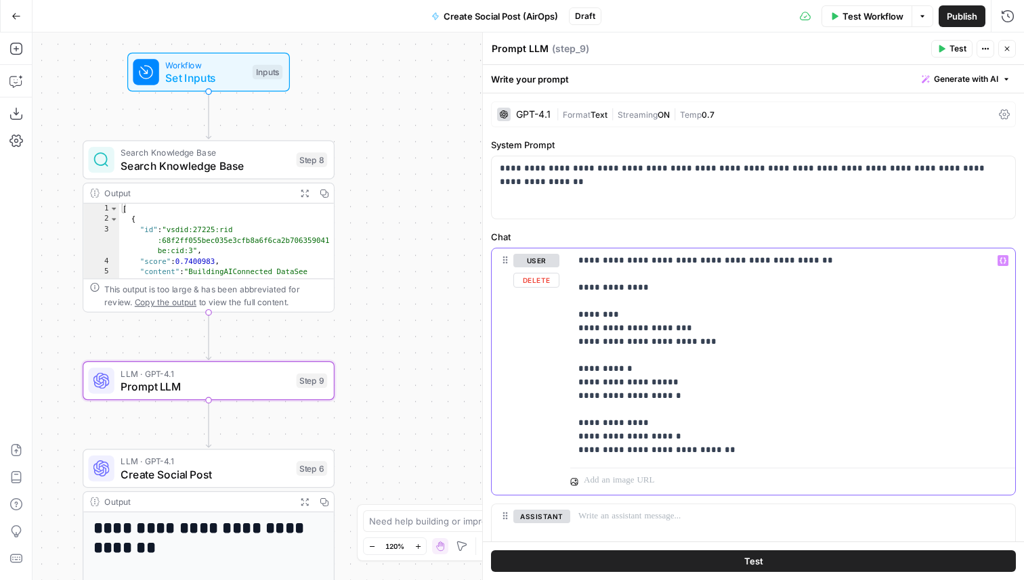
click at [1004, 259] on icon "button" at bounding box center [1003, 261] width 7 height 6
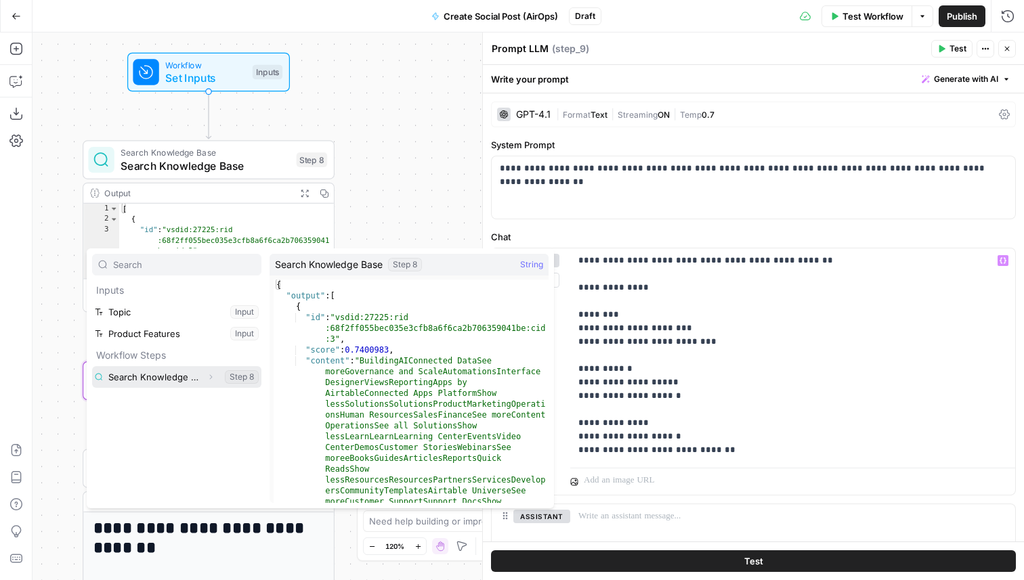
click at [214, 379] on icon "button" at bounding box center [211, 377] width 8 height 8
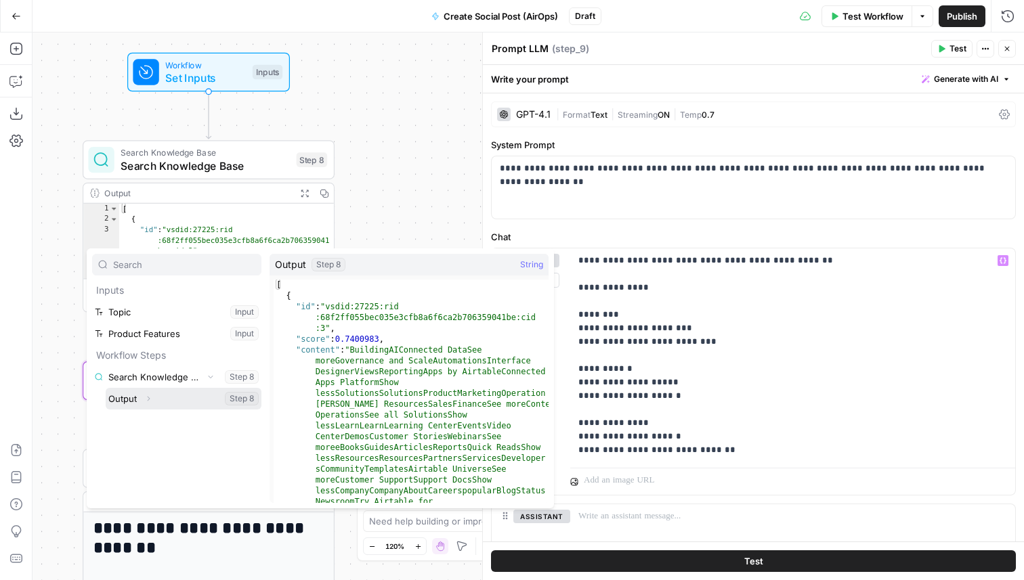
click at [148, 394] on button "Expand" at bounding box center [148, 399] width 18 height 18
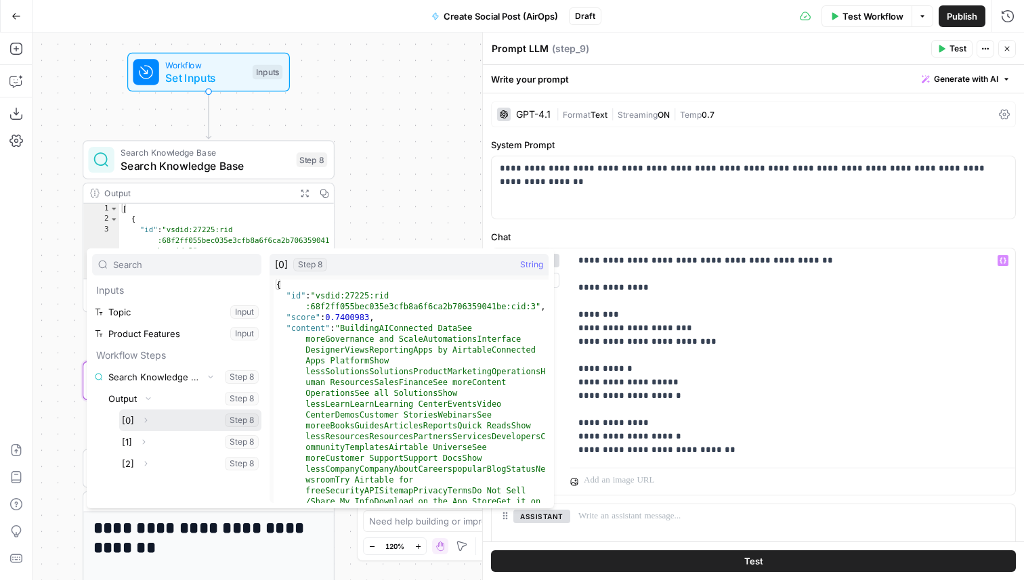
click at [147, 422] on icon "button" at bounding box center [146, 420] width 8 height 8
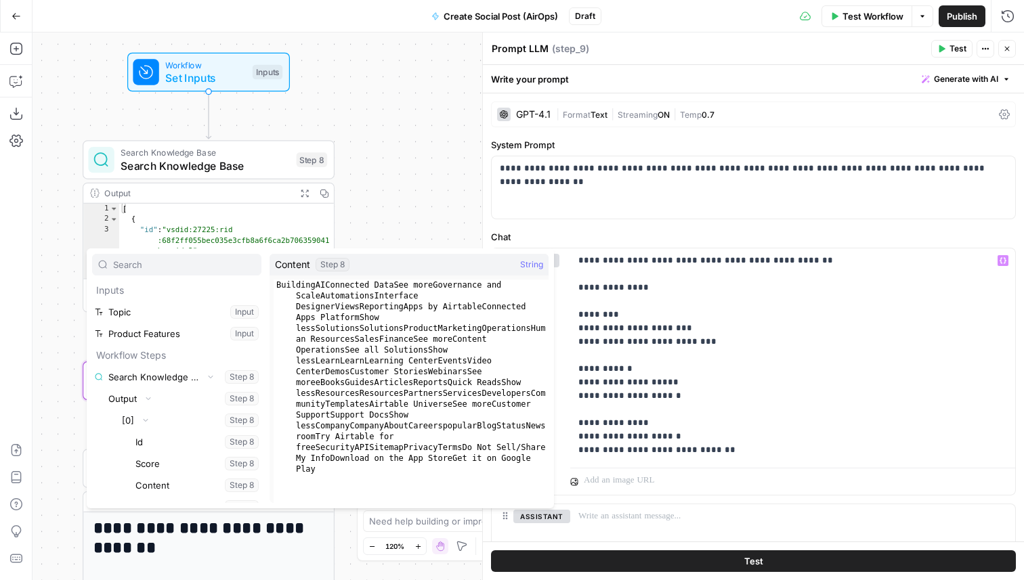
click at [441, 149] on div "Workflow Set Inputs Inputs Search Knowledge Base Search Knowledge Base Step 8 O…" at bounding box center [528, 307] width 991 height 548
